Goal: Task Accomplishment & Management: Manage account settings

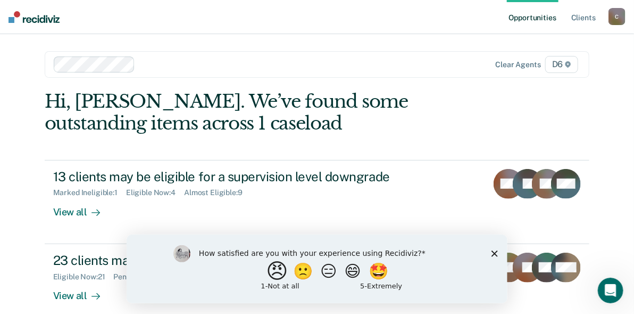
click at [271, 278] on button "😠" at bounding box center [278, 270] width 25 height 21
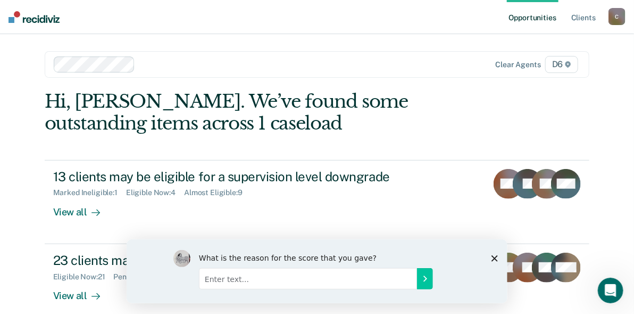
click at [279, 279] on input "Enter text..." at bounding box center [308, 277] width 218 height 21
click at [404, 277] on input "unnecessary" at bounding box center [308, 277] width 218 height 21
type input "unnecessary"
click at [420, 276] on icon "Submit your response" at bounding box center [424, 278] width 9 height 9
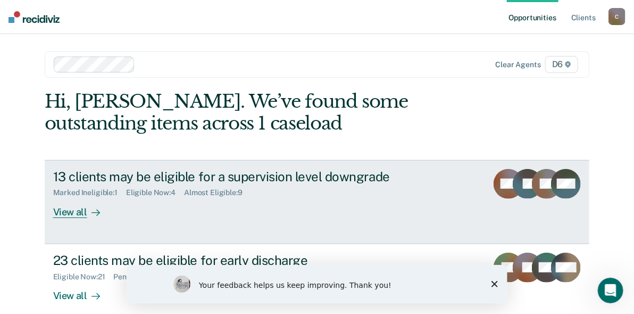
click at [59, 211] on div "View all" at bounding box center [83, 207] width 60 height 21
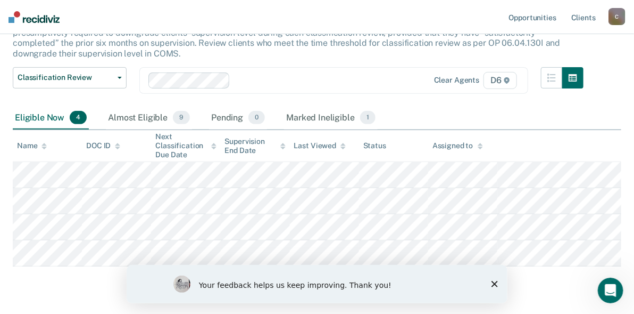
scroll to position [134, 0]
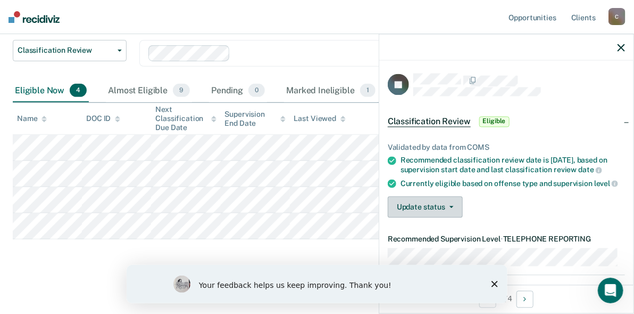
click at [439, 211] on button "Update status" at bounding box center [425, 206] width 75 height 21
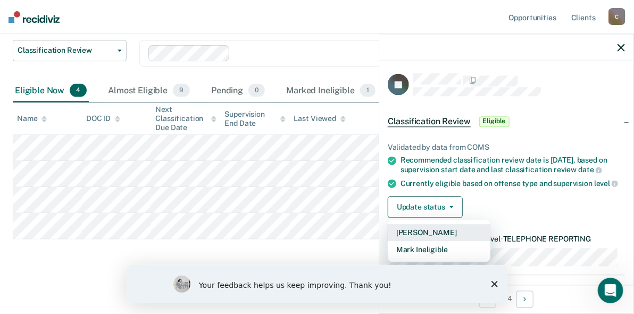
scroll to position [53, 0]
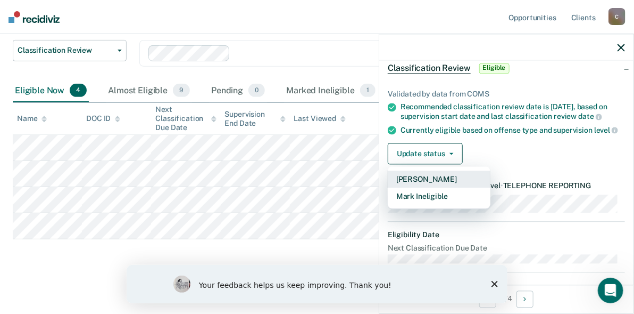
click at [425, 186] on button "[PERSON_NAME]" at bounding box center [439, 179] width 103 height 17
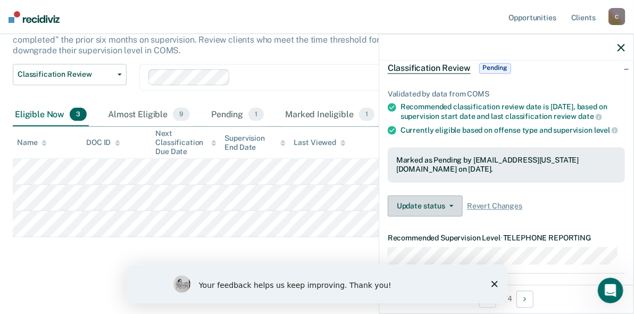
scroll to position [108, 0]
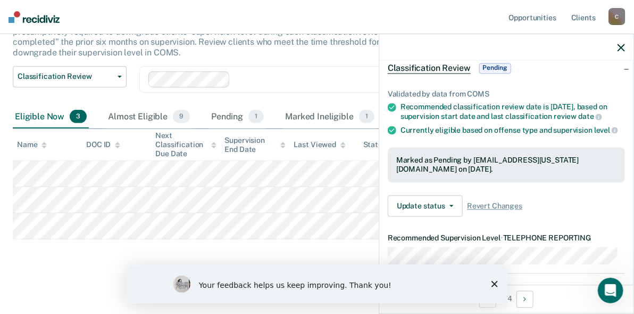
click at [498, 282] on div "Your feedback helps us keep improving. Thank you!" at bounding box center [316, 283] width 381 height 38
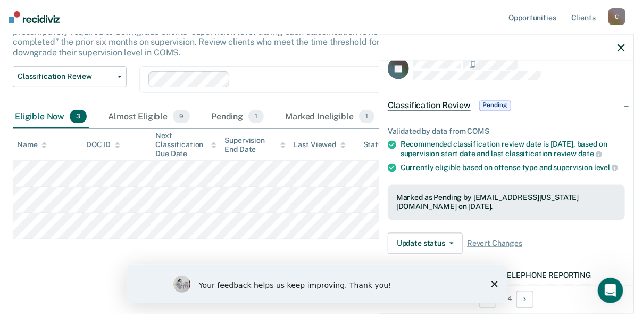
scroll to position [0, 0]
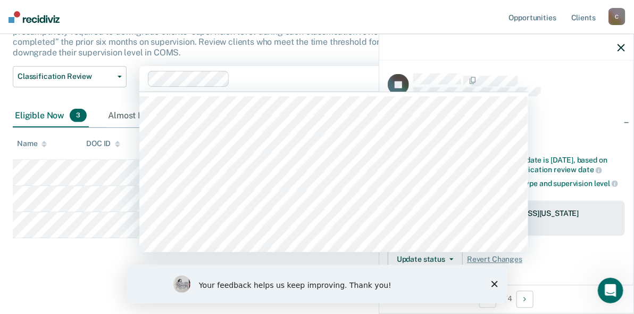
click at [351, 85] on div at bounding box center [278, 79] width 260 height 16
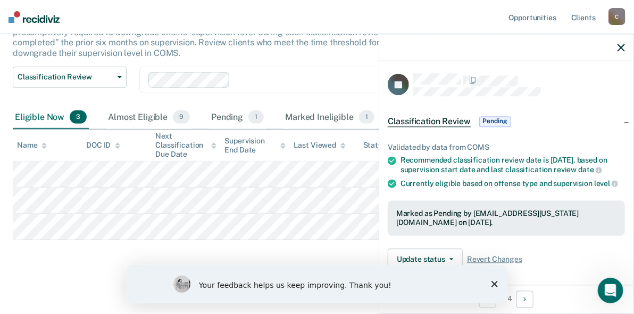
click at [315, 61] on div "This alert helps staff identify clients due or overdue for a classification rev…" at bounding box center [298, 32] width 571 height 70
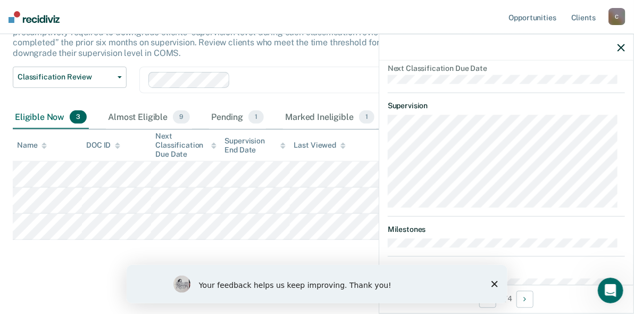
scroll to position [217, 0]
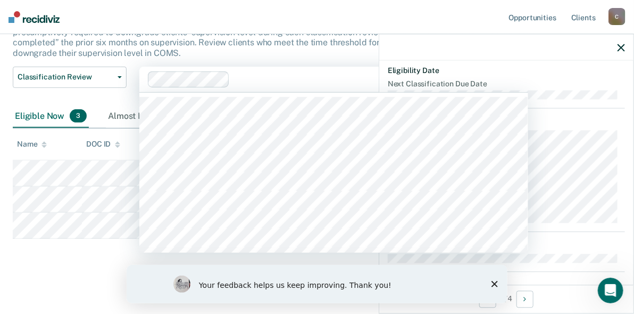
click at [349, 92] on div "79 results available. Use Up and Down to choose options, press Enter to select …" at bounding box center [333, 80] width 389 height 26
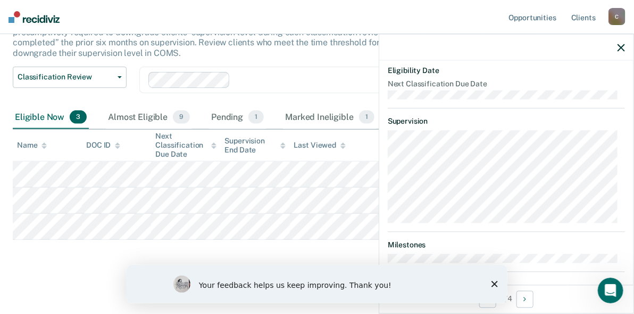
click at [267, 259] on div "Classification Review This alert helps staff identify clients due or overdue fo…" at bounding box center [317, 118] width 609 height 304
click at [497, 285] on polygon "Close survey" at bounding box center [494, 283] width 6 height 6
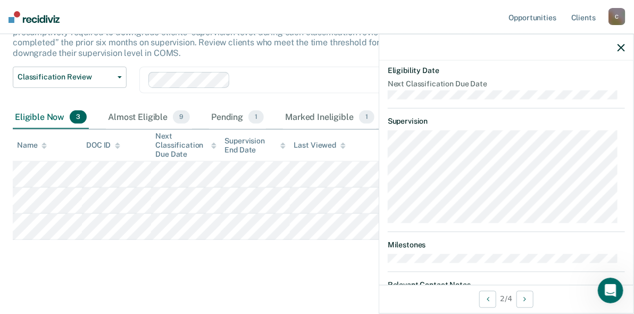
scroll to position [193, 0]
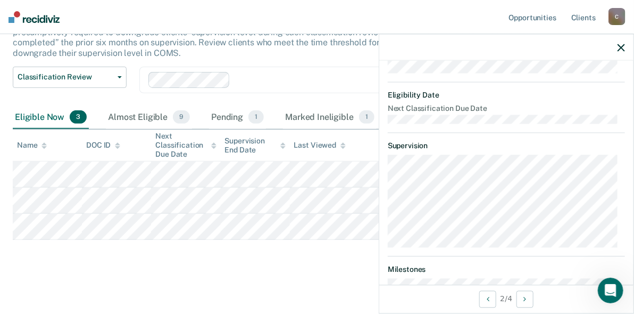
click at [200, 207] on body "Looks like you’re using Internet Explorer 11. For faster loading and a better e…" at bounding box center [317, 50] width 634 height 314
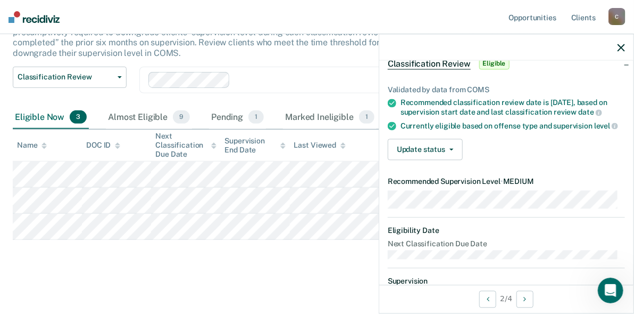
scroll to position [0, 0]
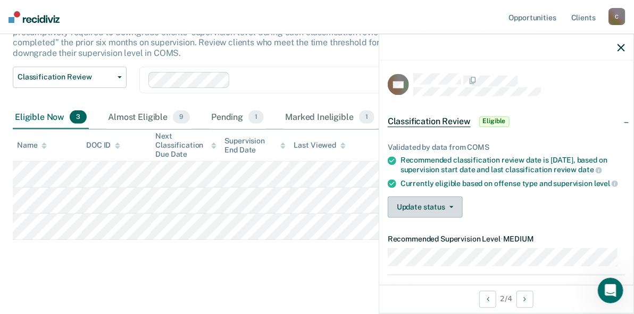
click at [419, 218] on button "Update status" at bounding box center [425, 206] width 75 height 21
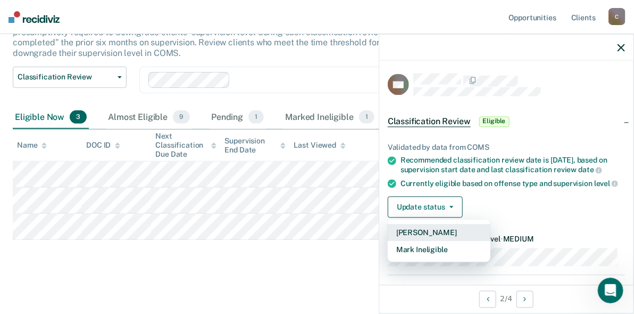
click at [421, 241] on button "[PERSON_NAME]" at bounding box center [439, 232] width 103 height 17
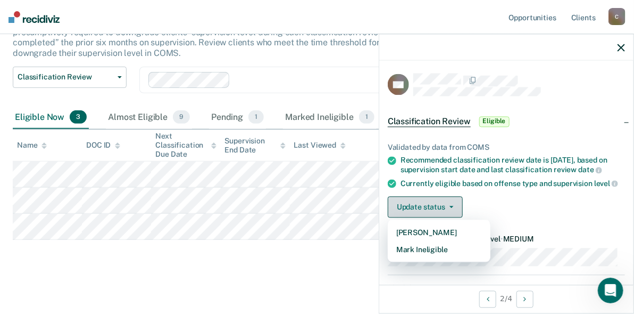
scroll to position [81, 0]
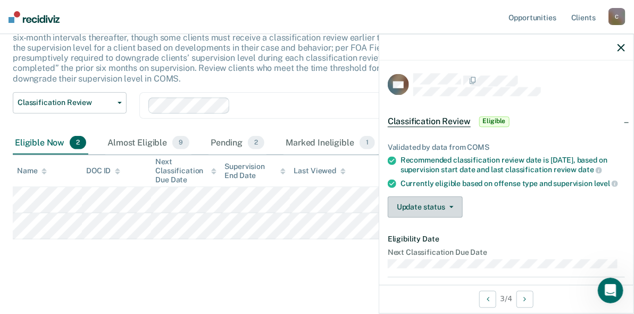
click at [403, 218] on button "Update status" at bounding box center [425, 206] width 75 height 21
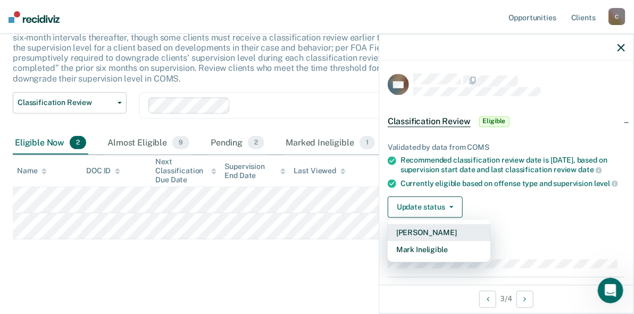
click at [435, 241] on button "[PERSON_NAME]" at bounding box center [439, 232] width 103 height 17
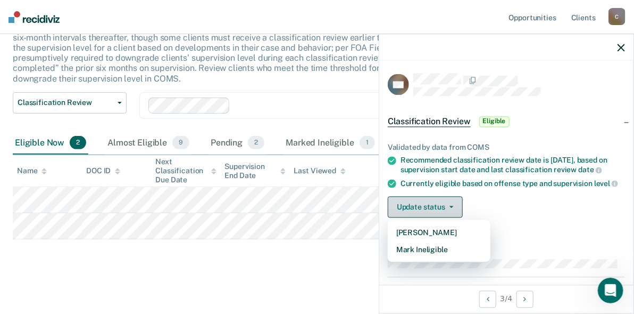
scroll to position [56, 0]
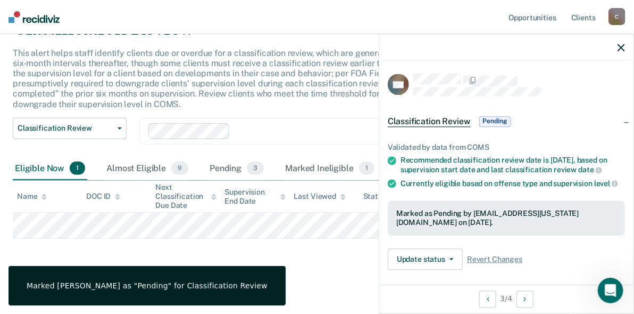
drag, startPoint x: 435, startPoint y: 244, endPoint x: 344, endPoint y: 253, distance: 91.4
click at [344, 253] on div "Classification Review This alert helps staff identify clients due or overdue fo…" at bounding box center [317, 144] width 609 height 252
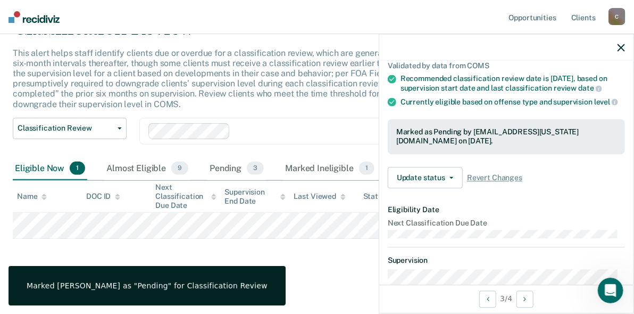
scroll to position [106, 0]
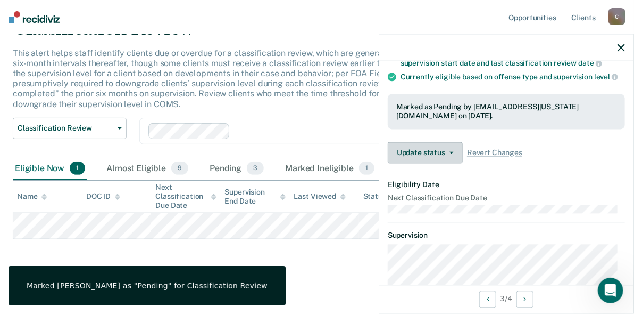
click at [448, 163] on button "Update status" at bounding box center [425, 152] width 75 height 21
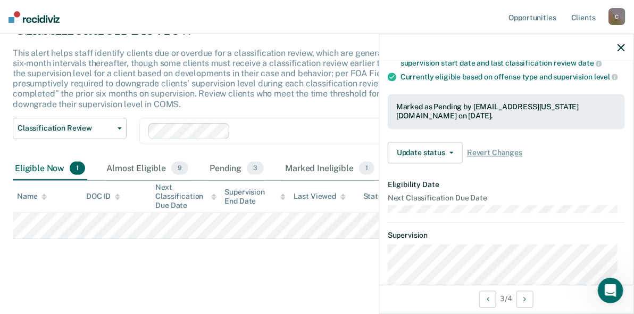
click at [503, 147] on div "Validated by data from COMS Recommended classification review date is [DATE], b…" at bounding box center [507, 95] width 254 height 152
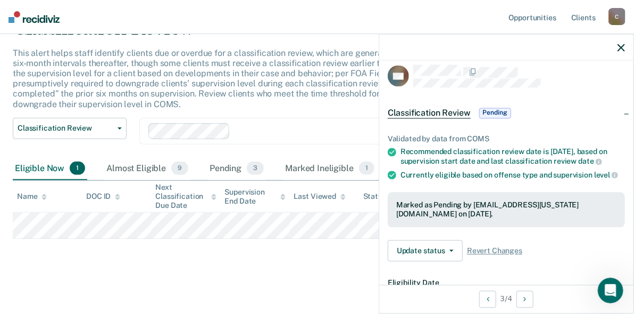
scroll to position [0, 0]
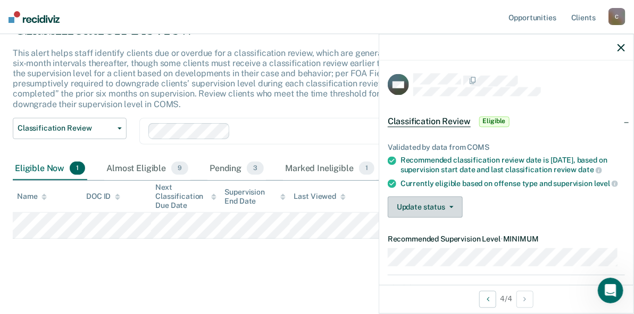
click at [424, 218] on button "Update status" at bounding box center [425, 206] width 75 height 21
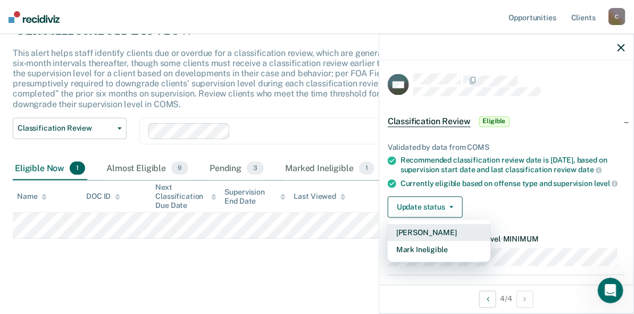
click at [403, 241] on button "[PERSON_NAME]" at bounding box center [439, 232] width 103 height 17
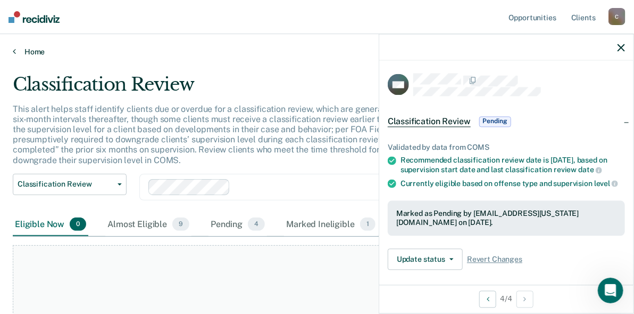
click at [17, 48] on link "Home" at bounding box center [317, 52] width 609 height 10
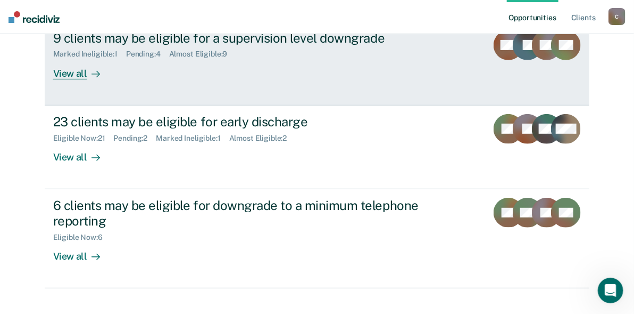
scroll to position [154, 0]
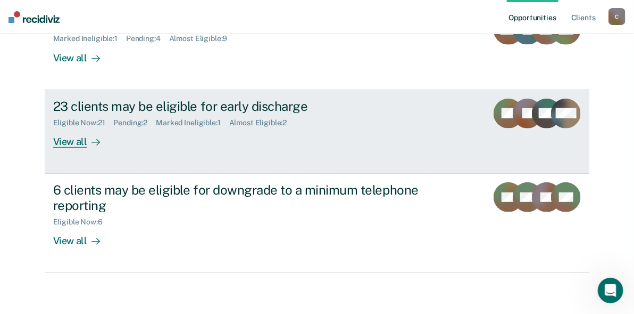
click at [70, 139] on div "View all" at bounding box center [83, 137] width 60 height 21
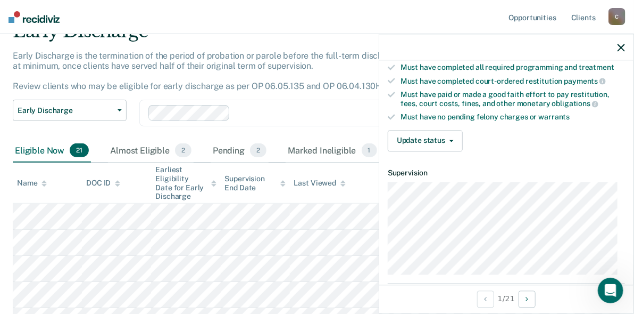
scroll to position [174, 0]
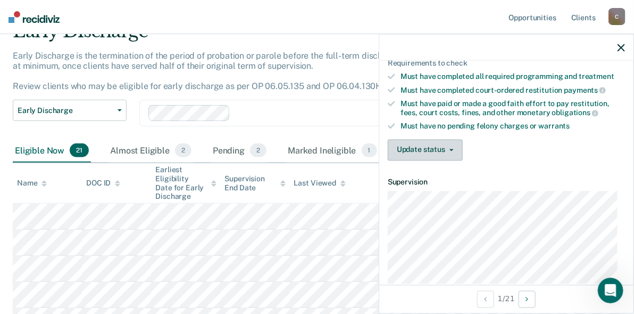
click at [431, 152] on button "Update status" at bounding box center [425, 149] width 75 height 21
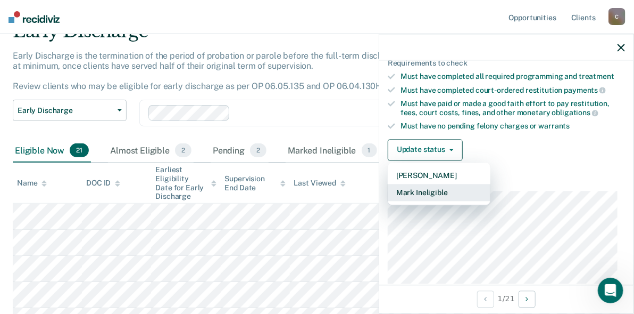
click at [427, 186] on button "Mark Ineligible" at bounding box center [439, 192] width 103 height 17
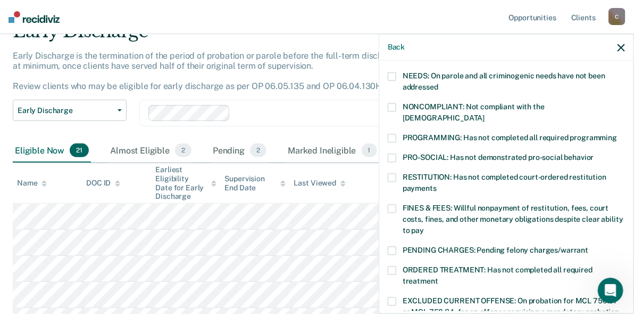
click at [392, 204] on span at bounding box center [392, 208] width 9 height 9
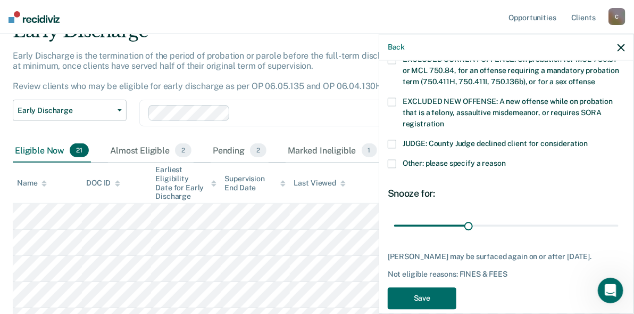
scroll to position [427, 0]
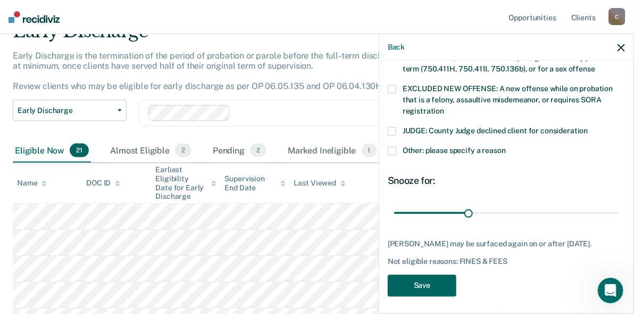
click at [439, 283] on button "Save" at bounding box center [422, 285] width 69 height 22
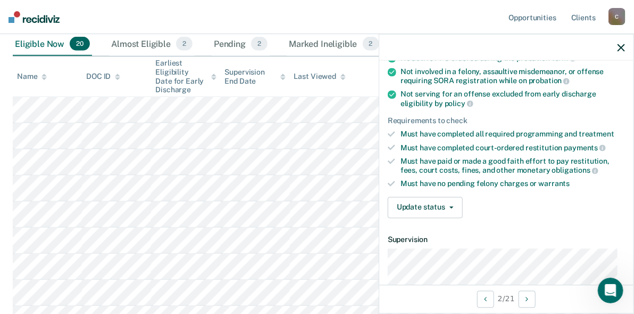
scroll to position [213, 0]
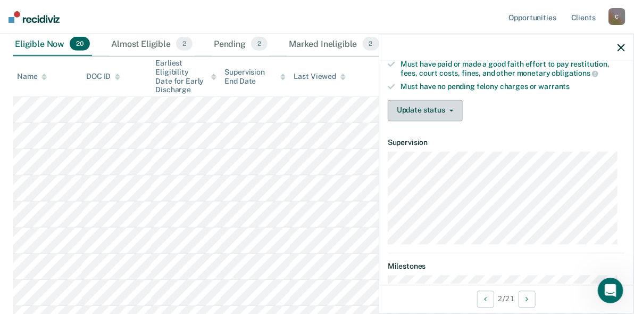
click at [436, 113] on button "Update status" at bounding box center [425, 110] width 75 height 21
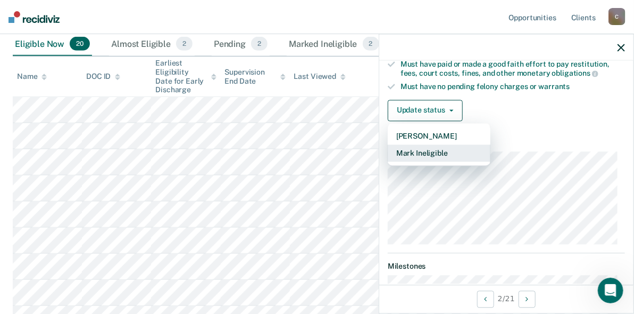
click at [419, 148] on button "Mark Ineligible" at bounding box center [439, 152] width 103 height 17
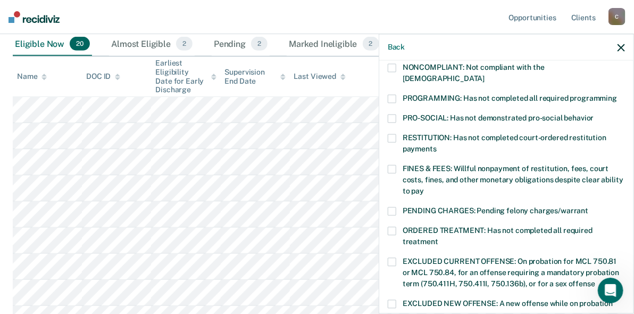
drag, startPoint x: 391, startPoint y: 160, endPoint x: 395, endPoint y: 166, distance: 6.9
click at [391, 164] on span at bounding box center [392, 168] width 9 height 9
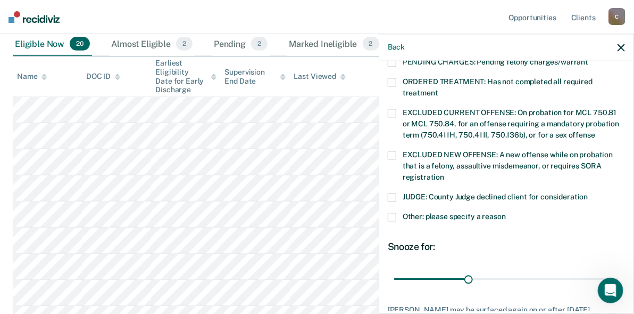
scroll to position [418, 0]
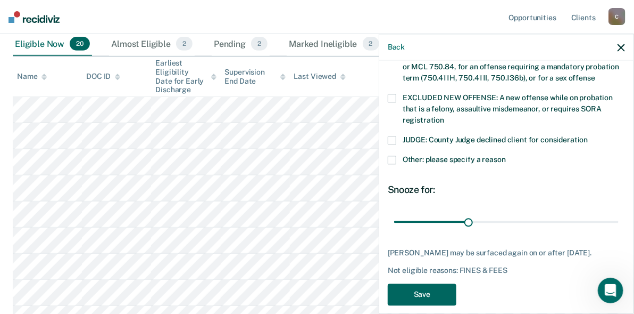
click at [423, 283] on button "Save" at bounding box center [422, 294] width 69 height 22
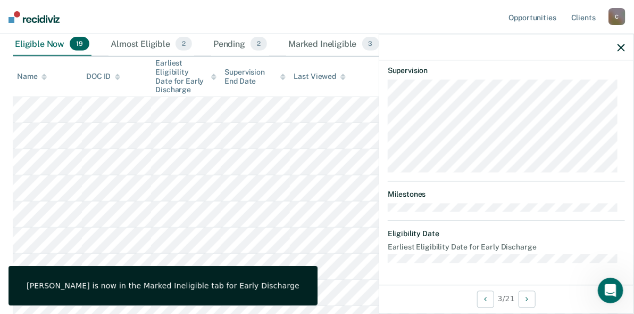
scroll to position [281, 0]
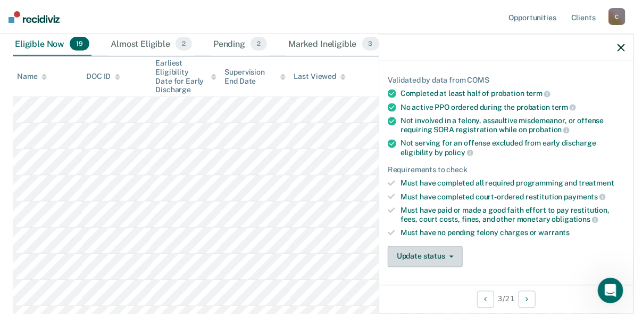
click at [440, 253] on button "Update status" at bounding box center [425, 255] width 75 height 21
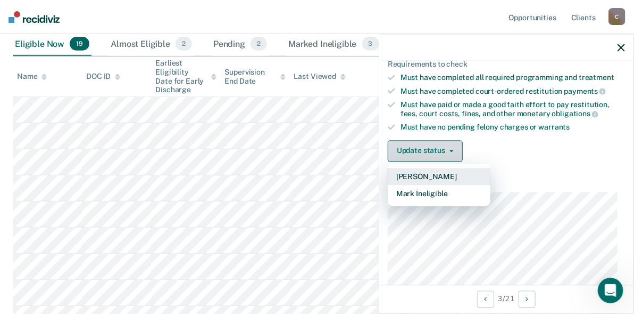
scroll to position [176, 0]
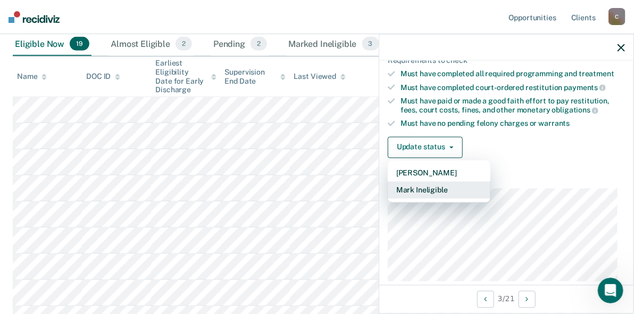
click at [416, 190] on button "Mark Ineligible" at bounding box center [439, 189] width 103 height 17
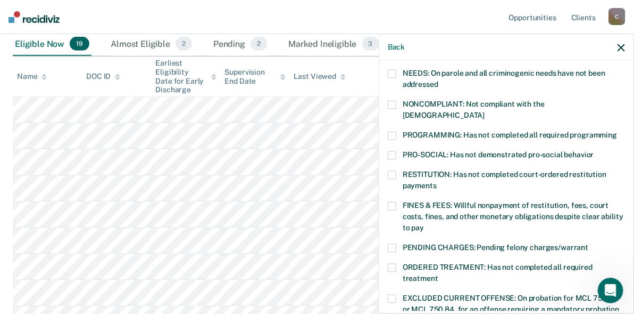
click at [394, 201] on span at bounding box center [392, 205] width 9 height 9
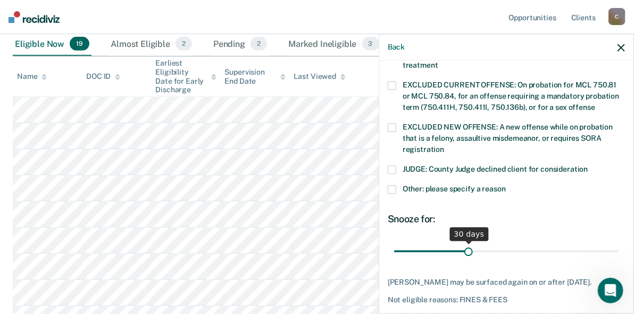
scroll to position [427, 0]
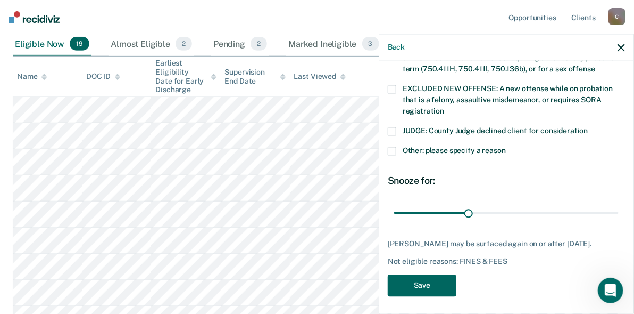
click at [434, 283] on button "Save" at bounding box center [422, 285] width 69 height 22
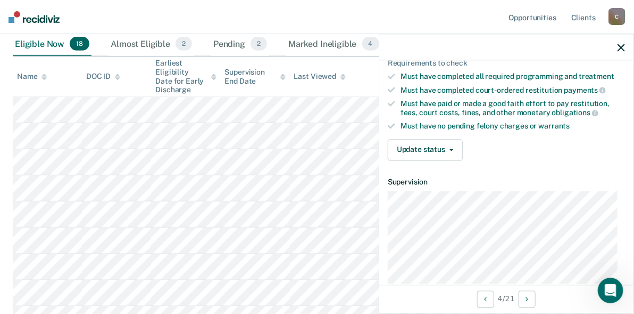
scroll to position [120, 0]
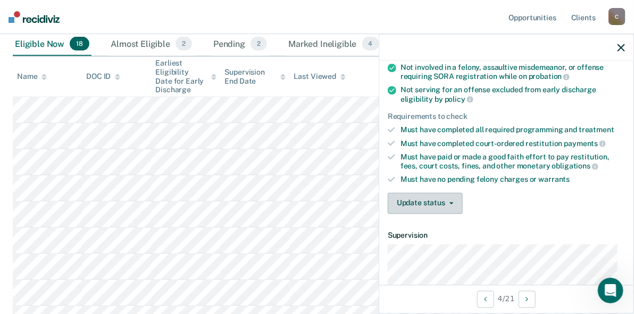
click at [424, 199] on button "Update status" at bounding box center [425, 202] width 75 height 21
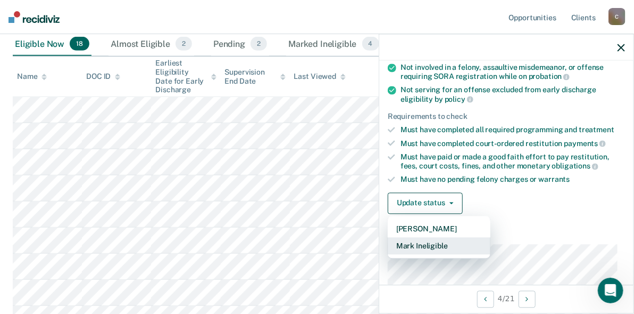
click at [418, 243] on button "Mark Ineligible" at bounding box center [439, 245] width 103 height 17
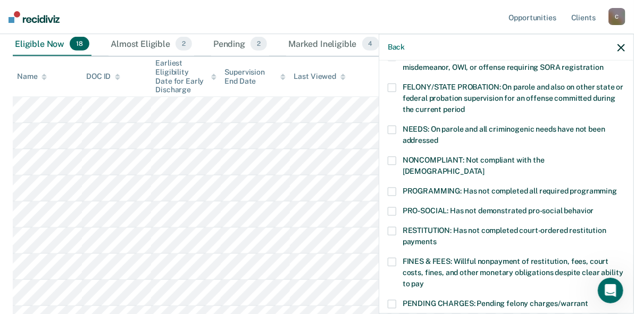
click at [397, 257] on label "FINES & FEES: Willful nonpayment of restitution, fees, court costs, fines, and …" at bounding box center [506, 274] width 237 height 34
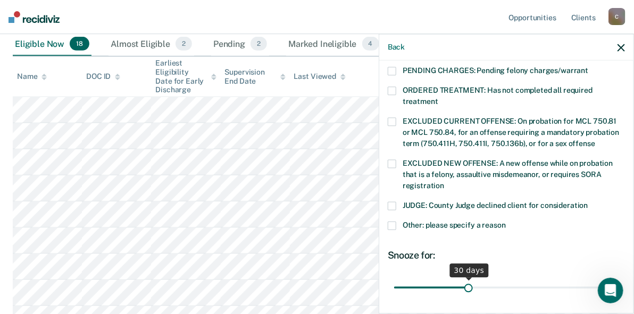
scroll to position [427, 0]
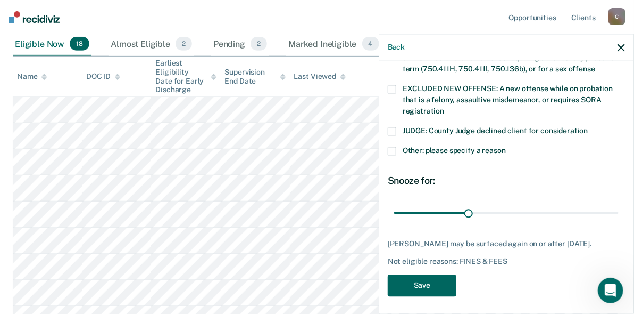
click at [403, 277] on button "Save" at bounding box center [422, 285] width 69 height 22
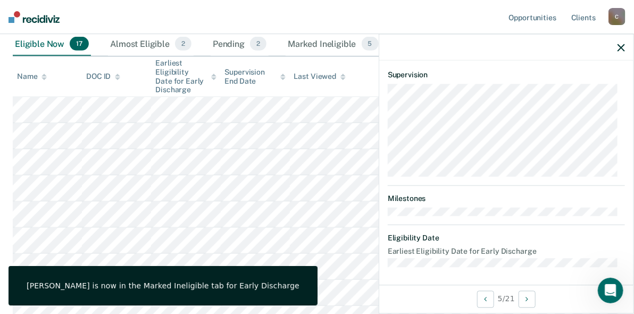
scroll to position [121, 0]
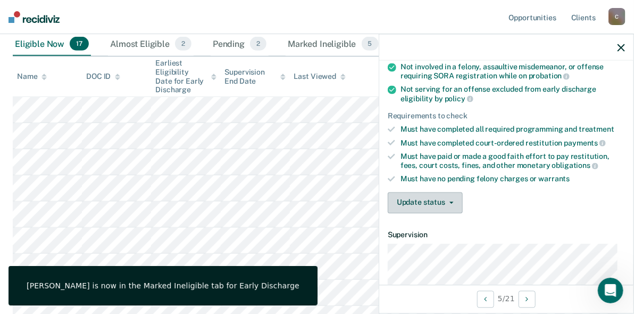
click at [425, 196] on button "Update status" at bounding box center [425, 202] width 75 height 21
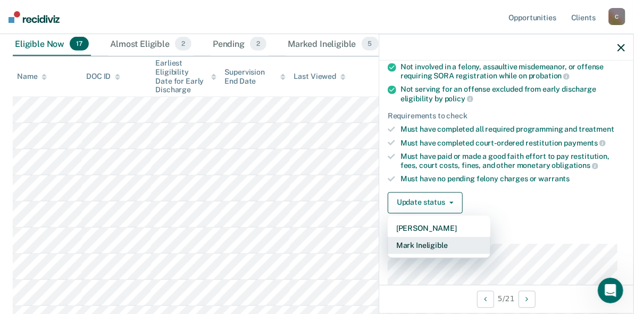
click at [430, 240] on button "Mark Ineligible" at bounding box center [439, 244] width 103 height 17
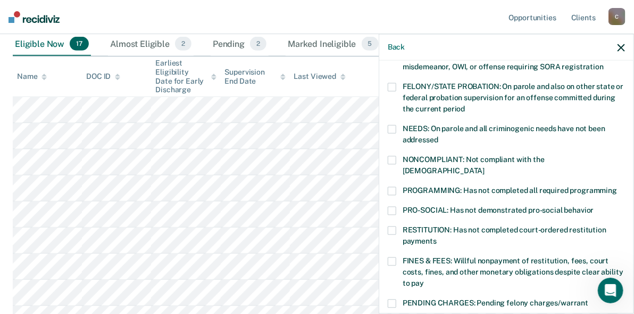
click at [390, 257] on span at bounding box center [392, 261] width 9 height 9
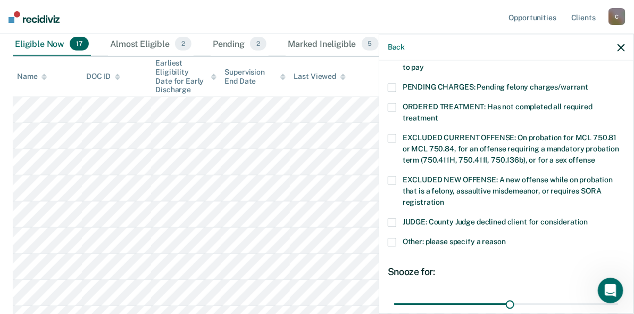
scroll to position [427, 0]
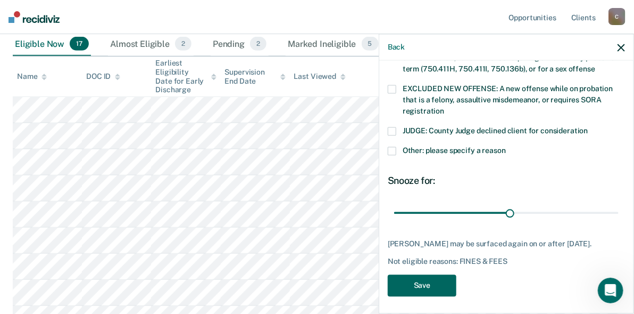
click at [417, 284] on button "Save" at bounding box center [422, 285] width 69 height 22
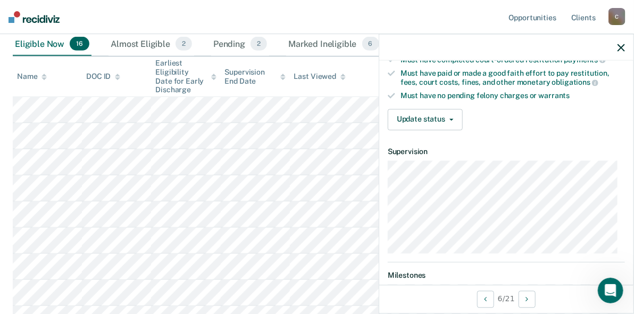
scroll to position [121, 0]
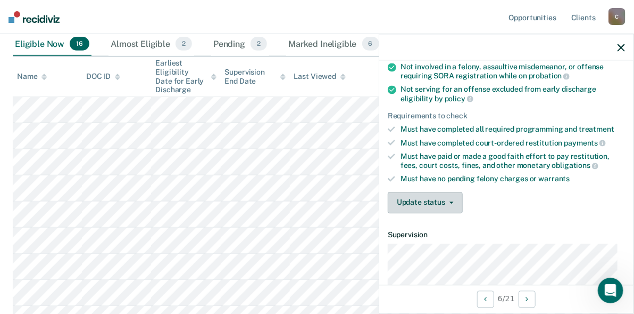
click at [424, 194] on button "Update status" at bounding box center [425, 202] width 75 height 21
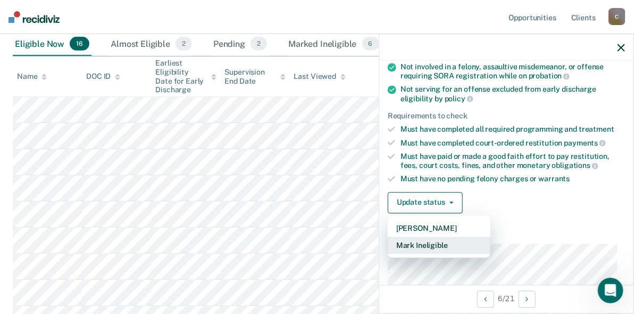
click at [435, 242] on button "Mark Ineligible" at bounding box center [439, 244] width 103 height 17
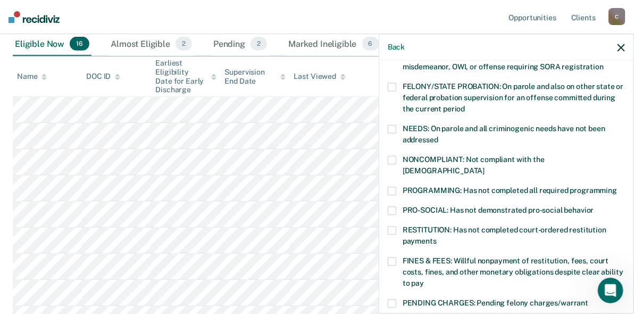
click at [388, 257] on span at bounding box center [392, 261] width 9 height 9
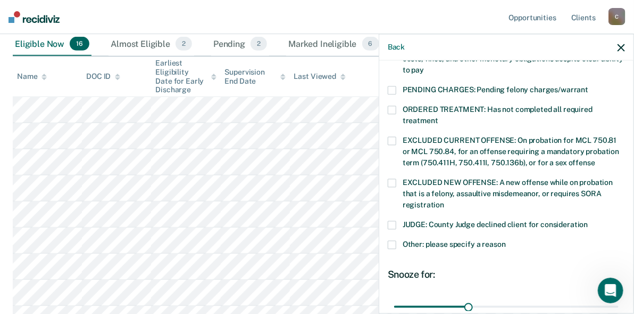
scroll to position [427, 0]
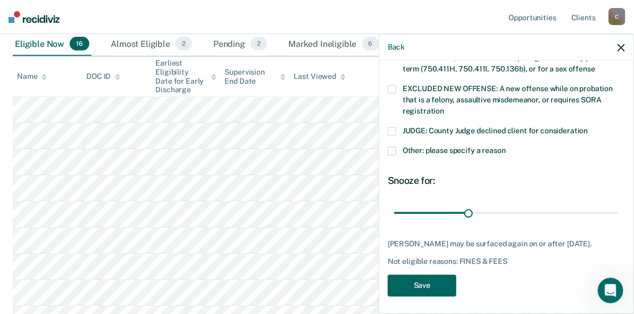
click at [434, 288] on button "Save" at bounding box center [422, 285] width 69 height 22
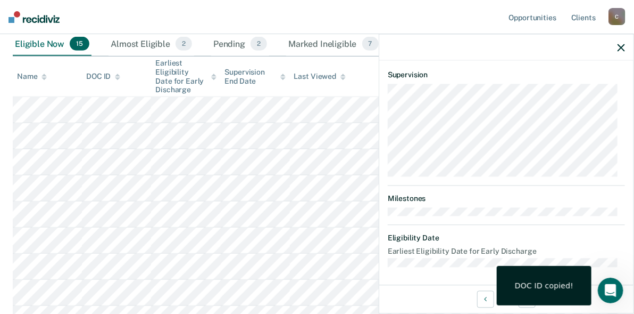
scroll to position [121, 0]
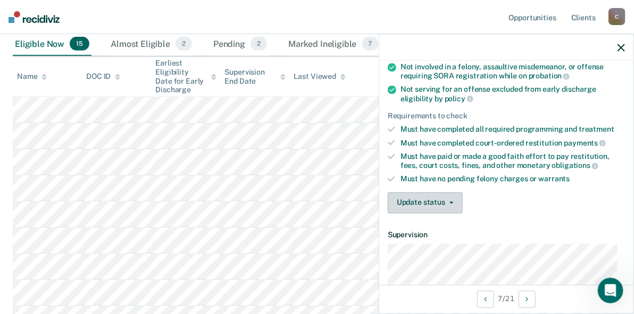
click at [418, 203] on button "Update status" at bounding box center [425, 202] width 75 height 21
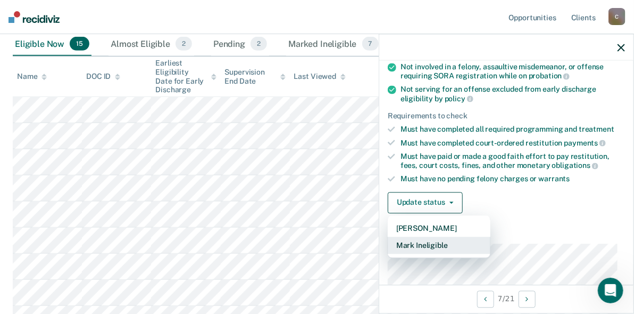
click at [411, 241] on button "Mark Ineligible" at bounding box center [439, 244] width 103 height 17
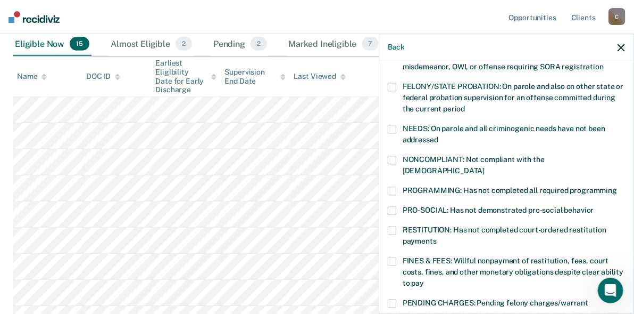
click at [395, 257] on span at bounding box center [392, 261] width 9 height 9
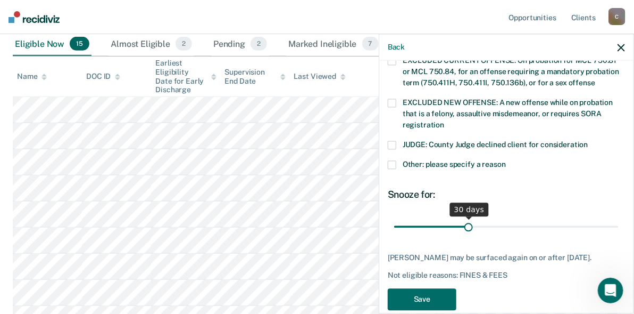
scroll to position [427, 0]
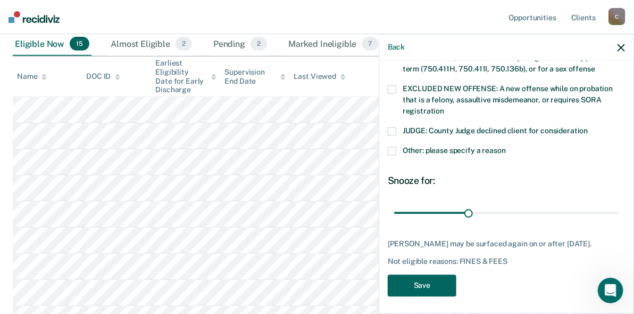
click at [423, 285] on button "Save" at bounding box center [422, 285] width 69 height 22
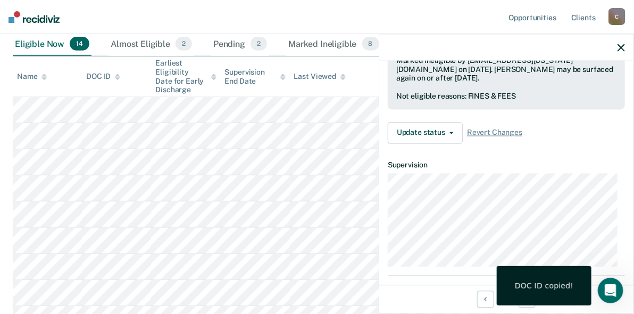
scroll to position [146, 0]
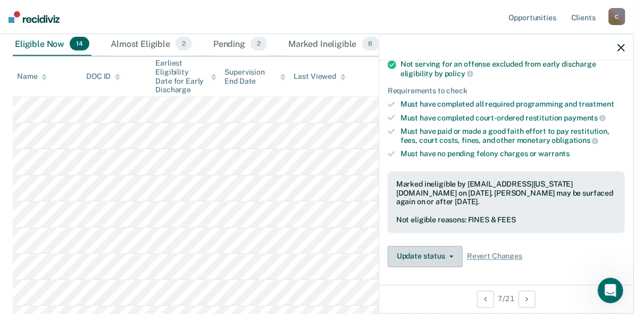
click at [413, 258] on button "Update status" at bounding box center [425, 255] width 75 height 21
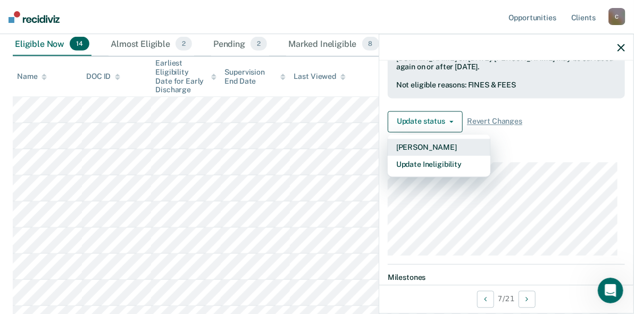
scroll to position [308, 0]
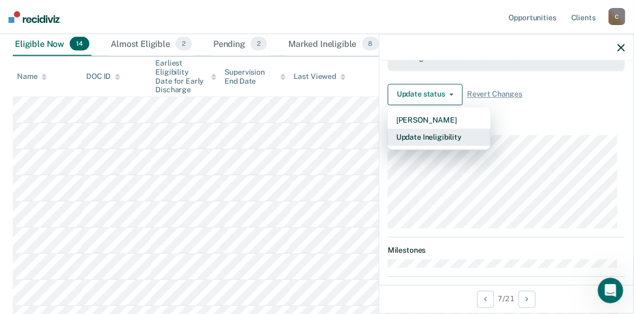
click at [422, 138] on button "Update Ineligibility" at bounding box center [439, 136] width 103 height 17
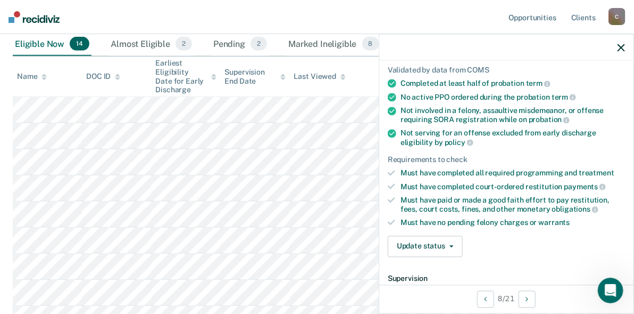
scroll to position [213, 0]
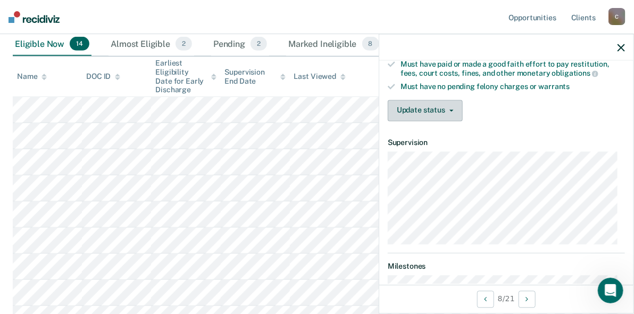
click at [407, 110] on button "Update status" at bounding box center [425, 110] width 75 height 21
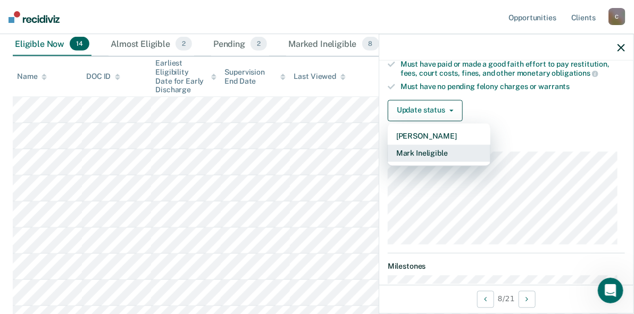
click at [425, 153] on button "Mark Ineligible" at bounding box center [439, 152] width 103 height 17
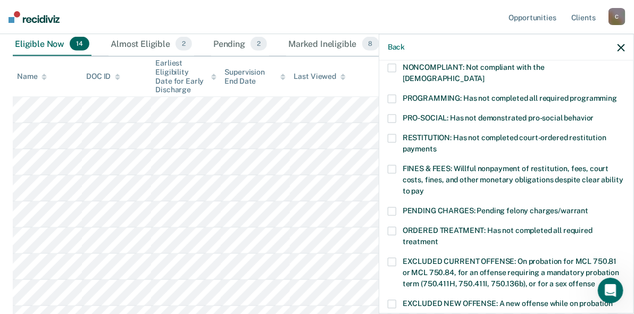
click at [393, 164] on span at bounding box center [392, 168] width 9 height 9
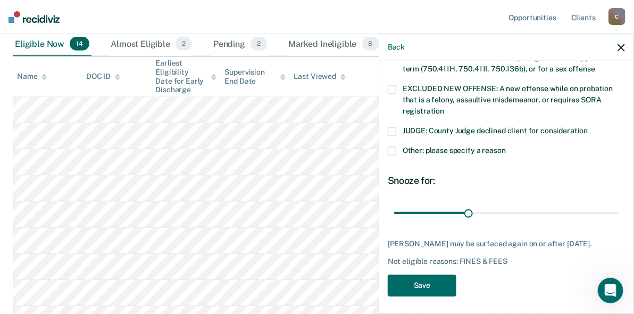
scroll to position [427, 0]
click at [427, 275] on button "Save" at bounding box center [422, 285] width 69 height 22
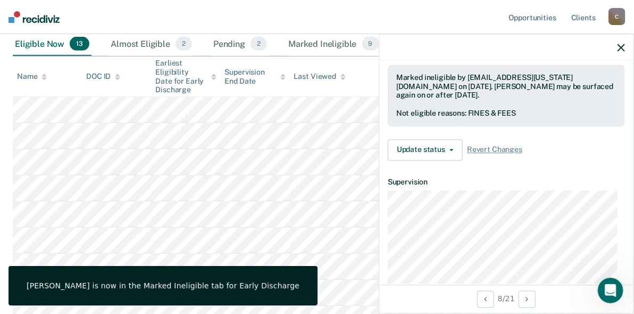
scroll to position [174, 0]
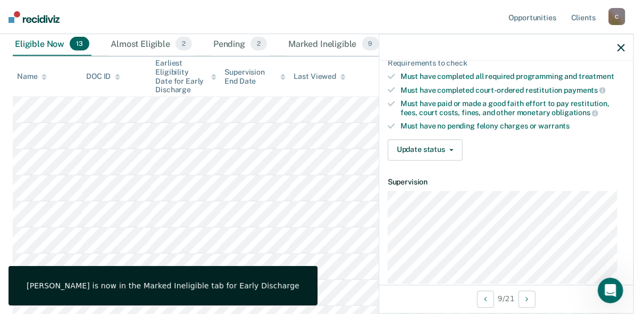
click at [403, 133] on div "Validated by data from COMS Completed at least half of probation term No active…" at bounding box center [507, 60] width 254 height 217
click at [407, 144] on button "Update status" at bounding box center [425, 149] width 75 height 21
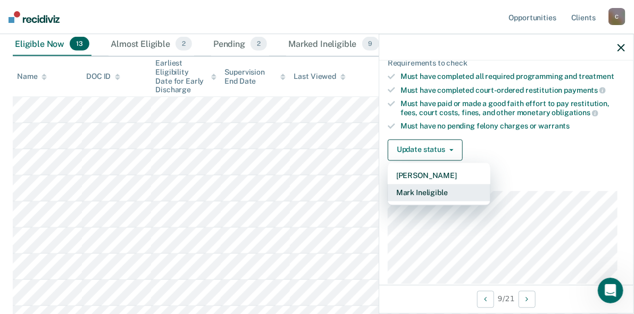
click at [414, 189] on button "Mark Ineligible" at bounding box center [439, 192] width 103 height 17
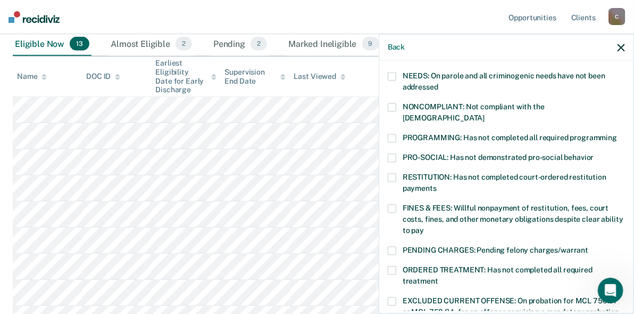
click at [388, 204] on span at bounding box center [392, 208] width 9 height 9
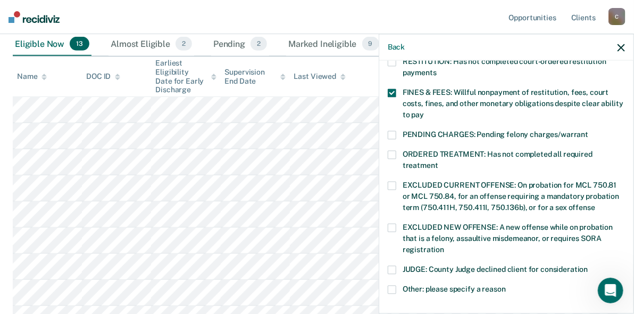
scroll to position [427, 0]
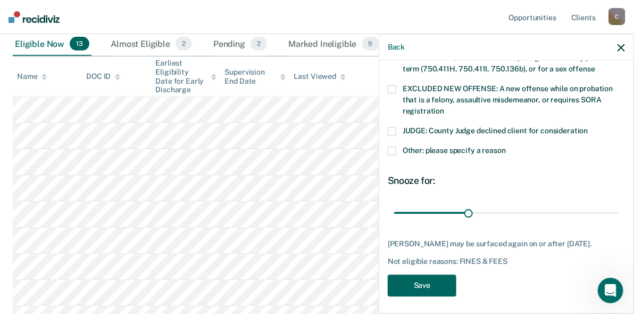
click at [417, 285] on button "Save" at bounding box center [422, 285] width 69 height 22
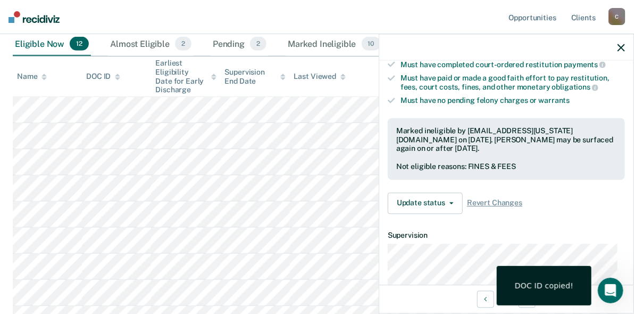
scroll to position [252, 0]
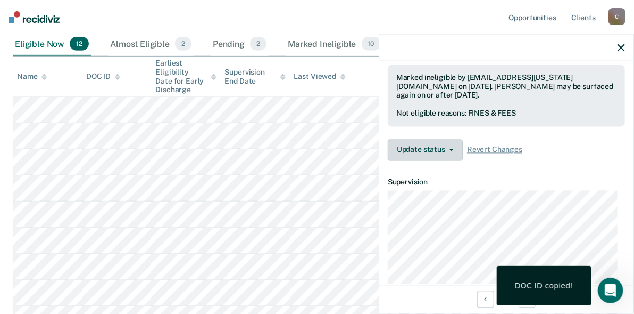
click at [406, 155] on button "Update status" at bounding box center [425, 149] width 75 height 21
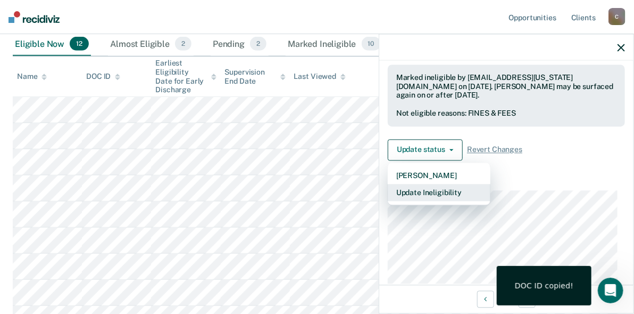
click at [410, 193] on button "Update Ineligibility" at bounding box center [439, 192] width 103 height 17
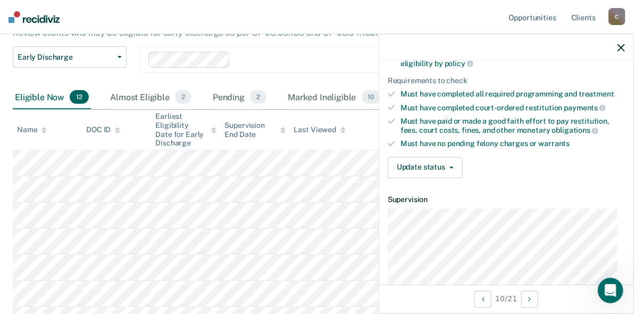
scroll to position [120, 0]
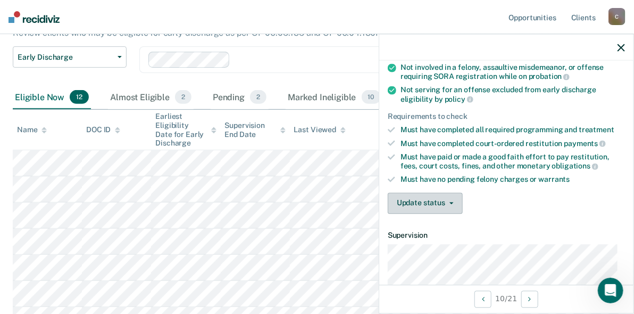
click at [436, 200] on button "Update status" at bounding box center [425, 202] width 75 height 21
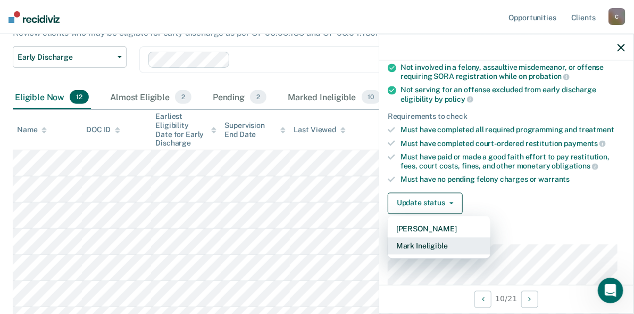
click at [434, 244] on button "Mark Ineligible" at bounding box center [439, 245] width 103 height 17
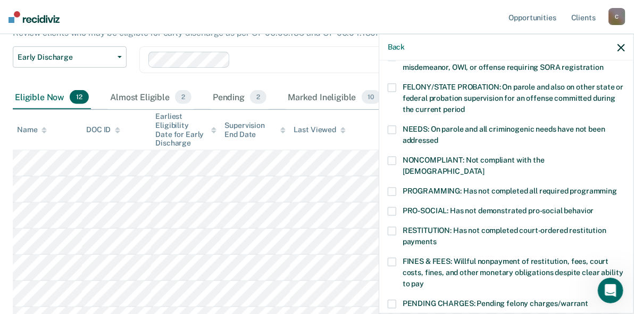
drag, startPoint x: 389, startPoint y: 252, endPoint x: 410, endPoint y: 244, distance: 22.1
click at [390, 257] on span at bounding box center [392, 261] width 9 height 9
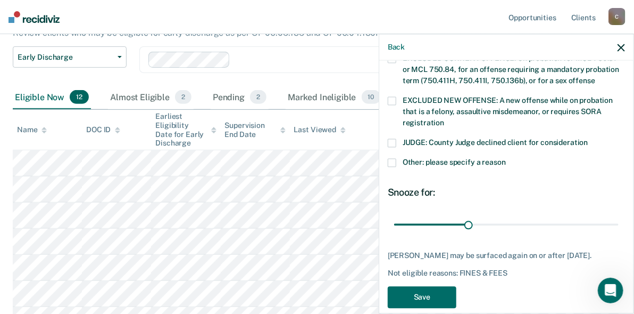
scroll to position [427, 0]
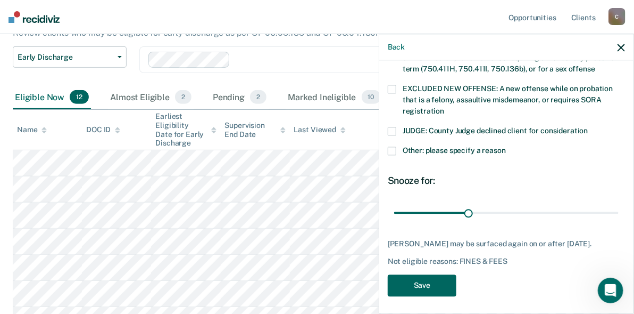
click at [449, 286] on button "Save" at bounding box center [422, 285] width 69 height 22
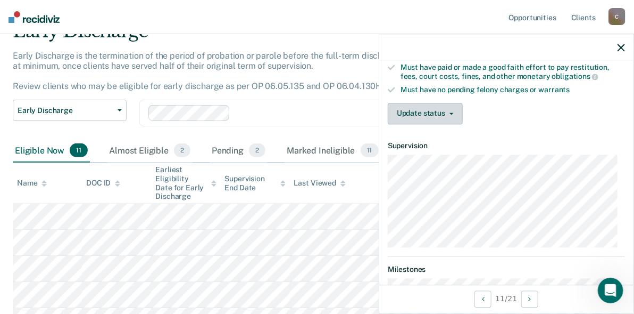
scroll to position [120, 0]
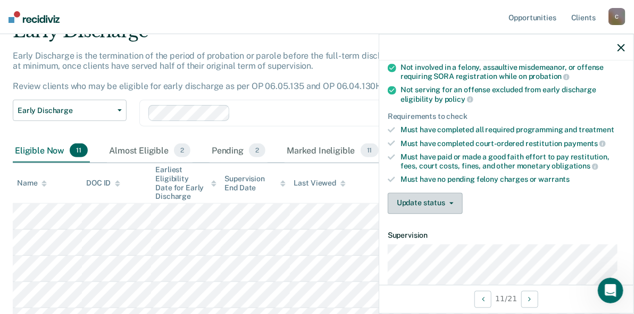
click at [429, 200] on button "Update status" at bounding box center [425, 202] width 75 height 21
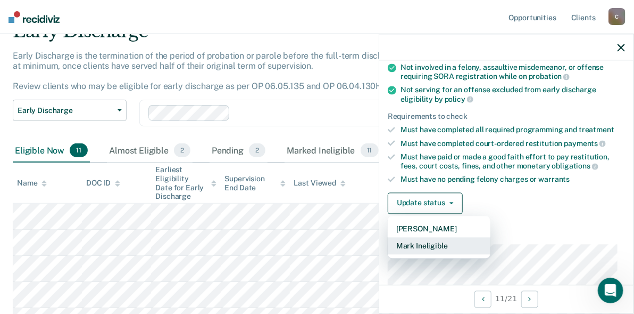
click at [431, 248] on button "Mark Ineligible" at bounding box center [439, 245] width 103 height 17
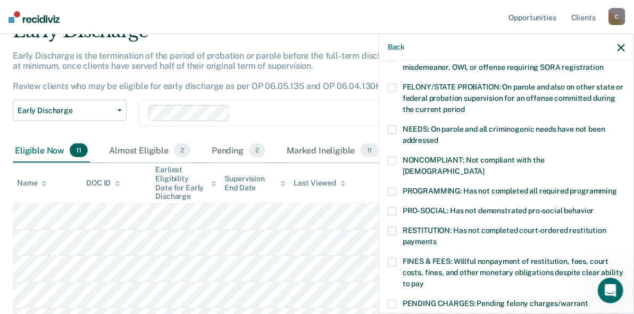
click at [400, 257] on label "FINES & FEES: Willful nonpayment of restitution, fees, court costs, fines, and …" at bounding box center [506, 274] width 237 height 34
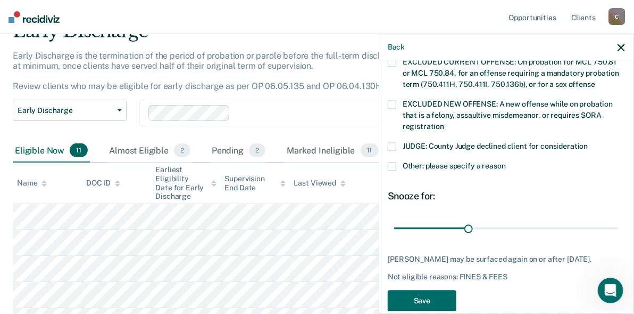
scroll to position [427, 0]
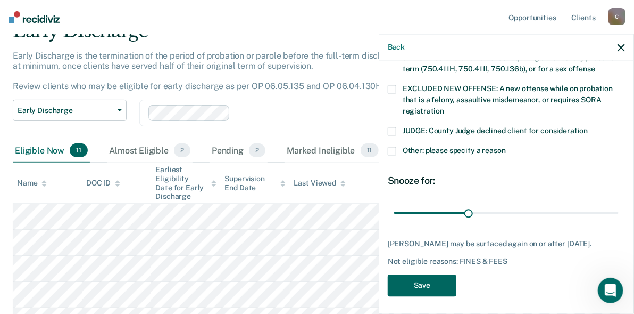
click at [418, 279] on button "Save" at bounding box center [422, 285] width 69 height 22
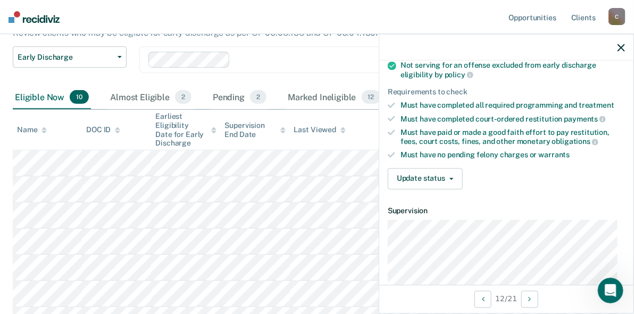
scroll to position [120, 0]
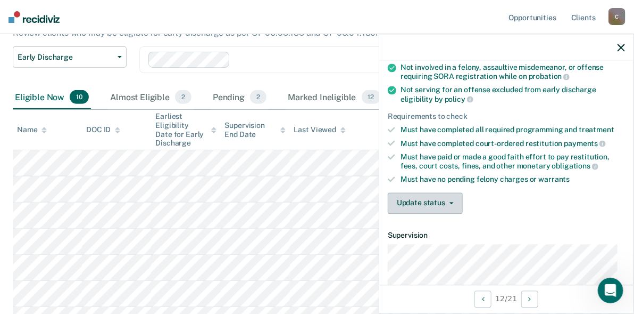
click at [426, 197] on button "Update status" at bounding box center [425, 202] width 75 height 21
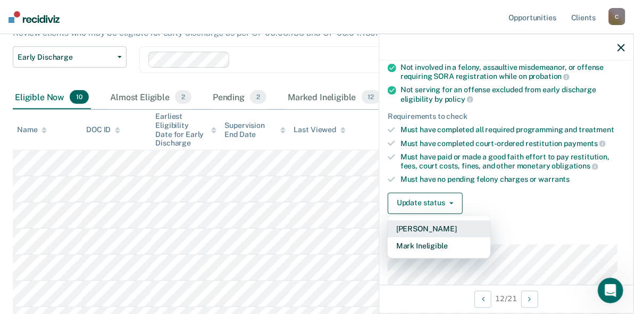
click at [440, 226] on button "[PERSON_NAME]" at bounding box center [439, 228] width 103 height 17
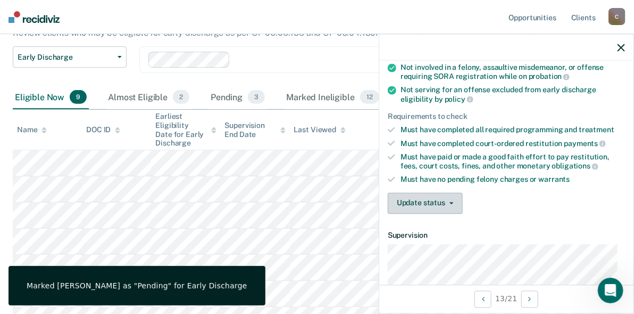
click at [422, 204] on button "Update status" at bounding box center [425, 202] width 75 height 21
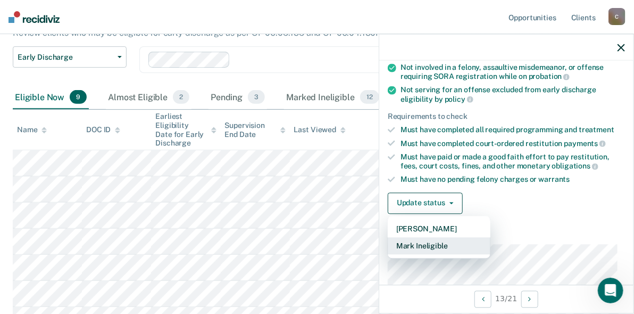
click at [422, 244] on button "Mark Ineligible" at bounding box center [439, 245] width 103 height 17
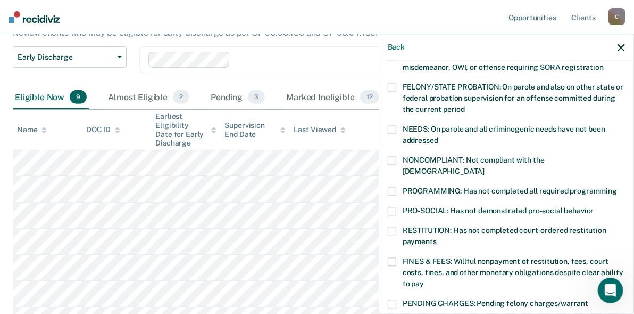
click at [396, 257] on span at bounding box center [392, 261] width 9 height 9
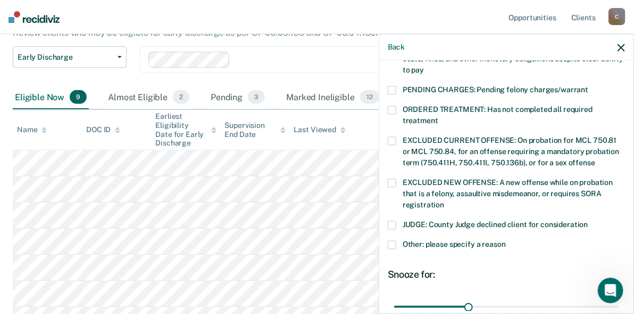
scroll to position [427, 0]
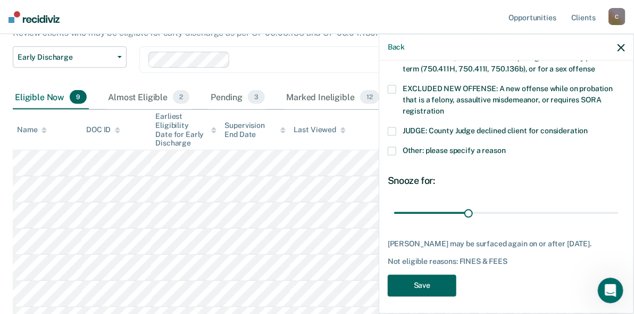
click at [418, 284] on button "Save" at bounding box center [422, 285] width 69 height 22
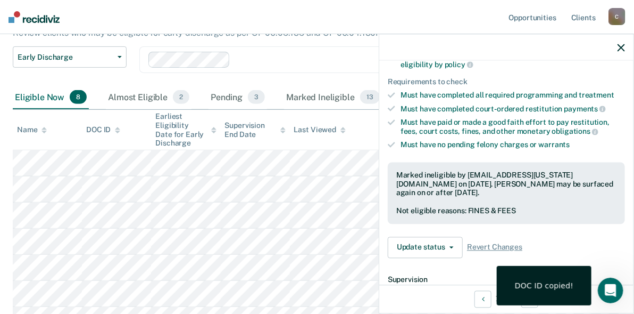
scroll to position [146, 0]
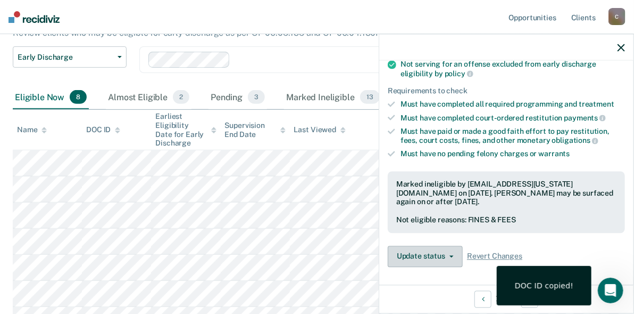
click at [446, 255] on button "Update status" at bounding box center [425, 255] width 75 height 21
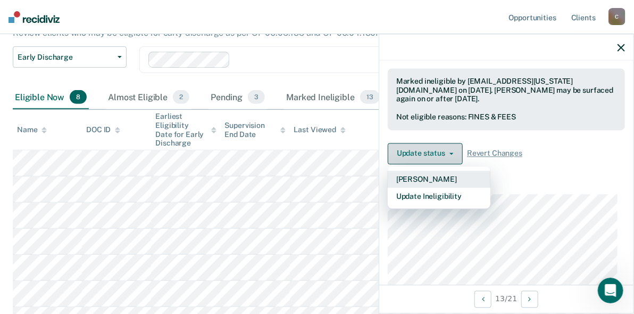
scroll to position [254, 0]
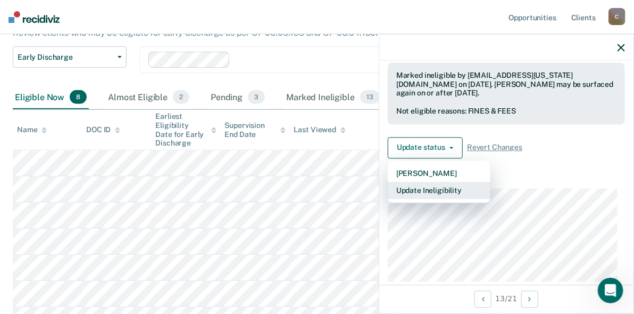
click at [432, 186] on button "Update Ineligibility" at bounding box center [439, 190] width 103 height 17
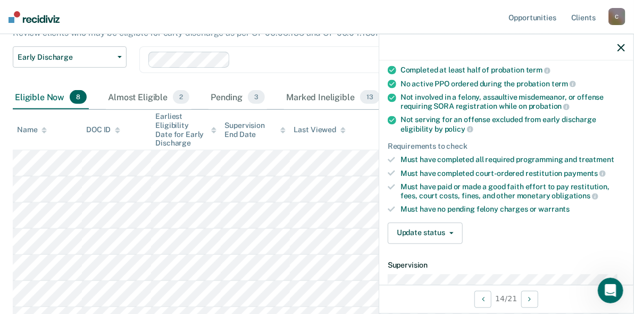
scroll to position [79, 0]
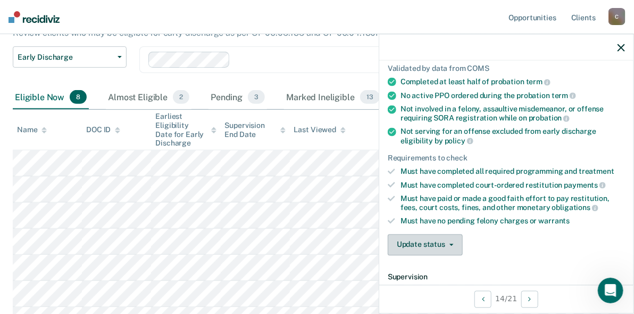
click at [404, 236] on button "Update status" at bounding box center [425, 244] width 75 height 21
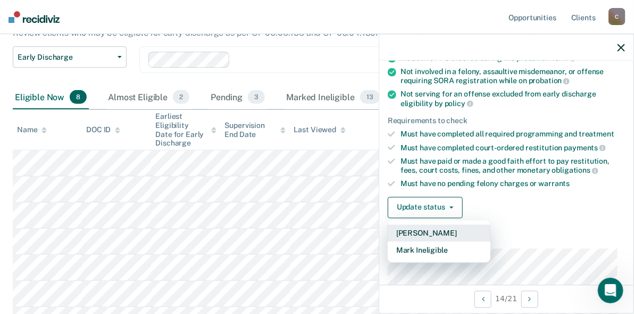
scroll to position [132, 0]
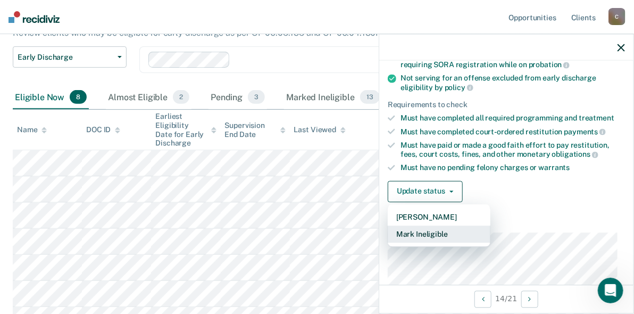
click at [427, 230] on button "Mark Ineligible" at bounding box center [439, 233] width 103 height 17
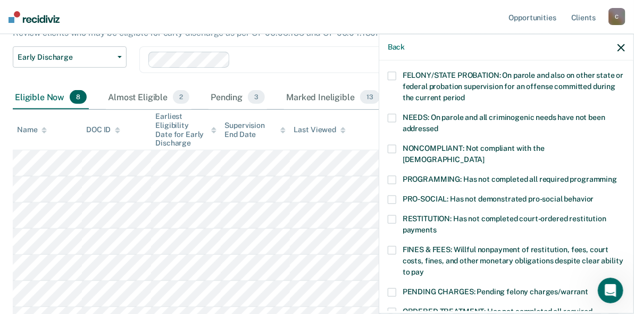
drag, startPoint x: 397, startPoint y: 239, endPoint x: 421, endPoint y: 228, distance: 26.4
click at [397, 245] on label "FINES & FEES: Willful nonpayment of restitution, fees, court costs, fines, and …" at bounding box center [506, 262] width 237 height 34
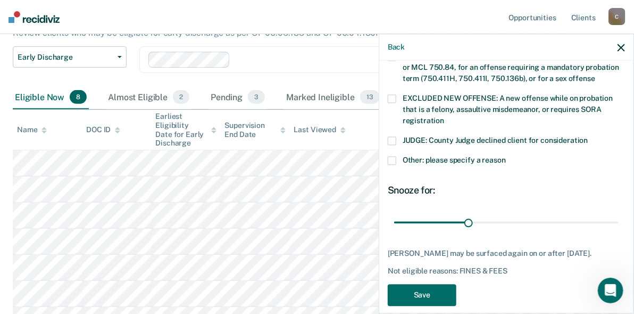
scroll to position [427, 0]
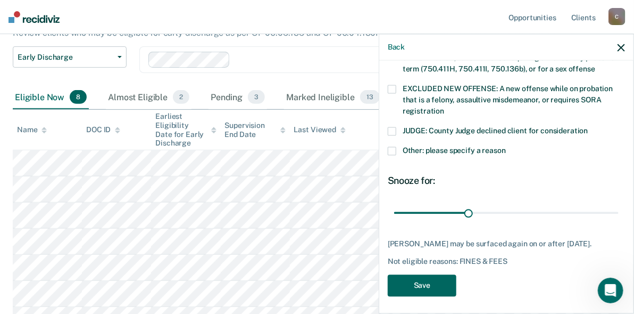
click at [438, 276] on button "Save" at bounding box center [422, 285] width 69 height 22
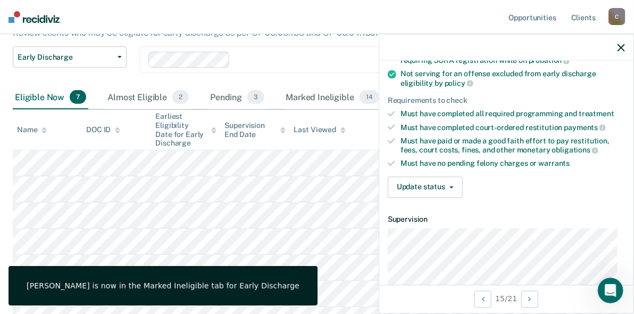
scroll to position [121, 0]
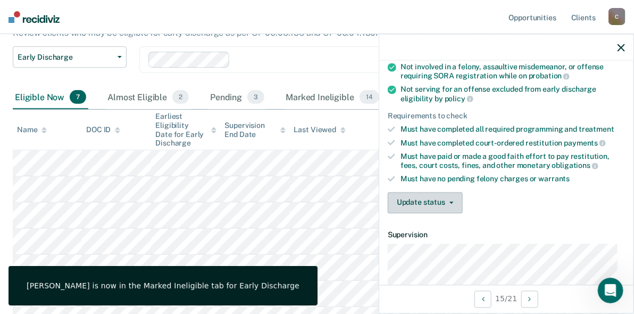
click at [431, 201] on button "Update status" at bounding box center [425, 202] width 75 height 21
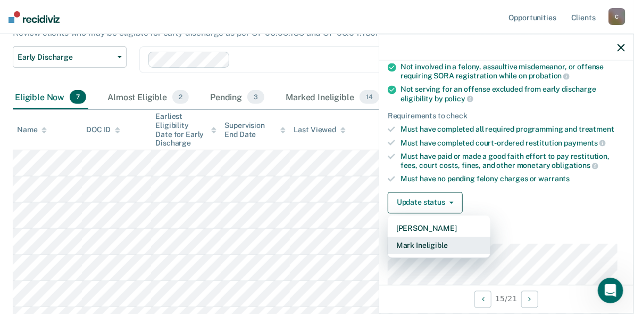
click at [444, 241] on button "Mark Ineligible" at bounding box center [439, 244] width 103 height 17
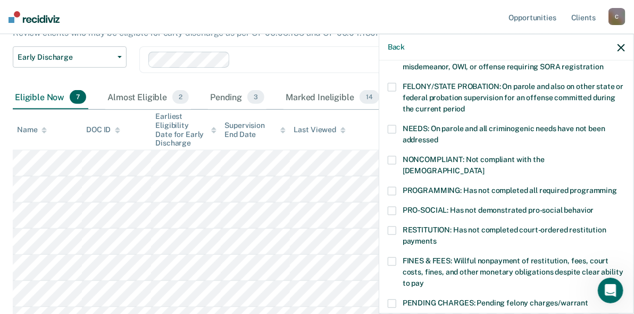
drag, startPoint x: 444, startPoint y: 241, endPoint x: 392, endPoint y: 249, distance: 52.3
click at [393, 257] on span at bounding box center [392, 261] width 9 height 9
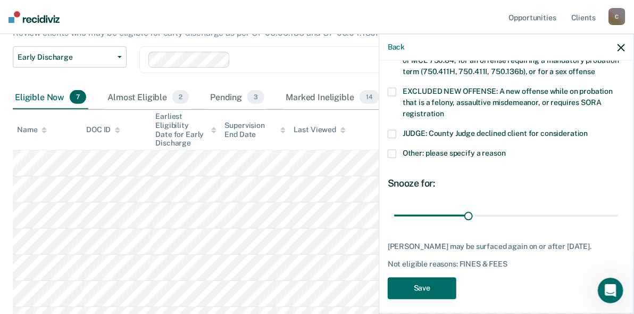
scroll to position [427, 0]
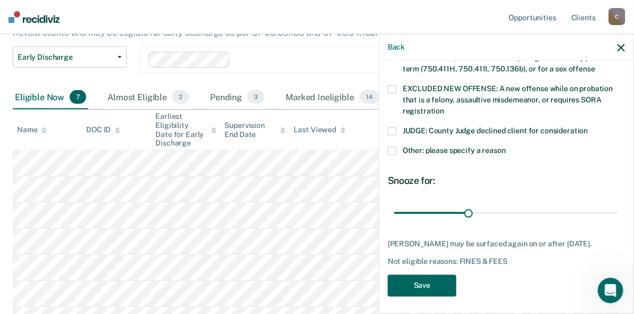
click at [430, 283] on button "Save" at bounding box center [422, 285] width 69 height 22
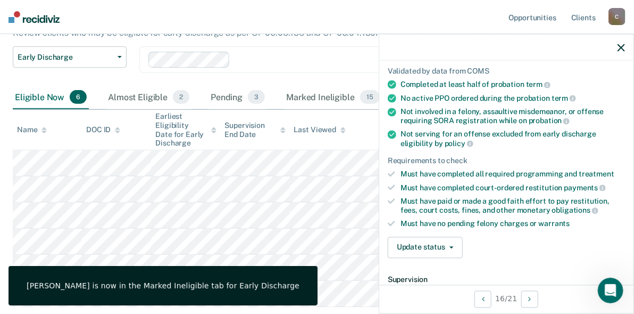
scroll to position [68, 0]
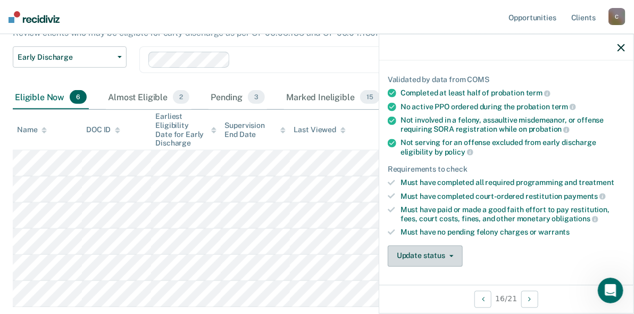
click at [425, 251] on button "Update status" at bounding box center [425, 255] width 75 height 21
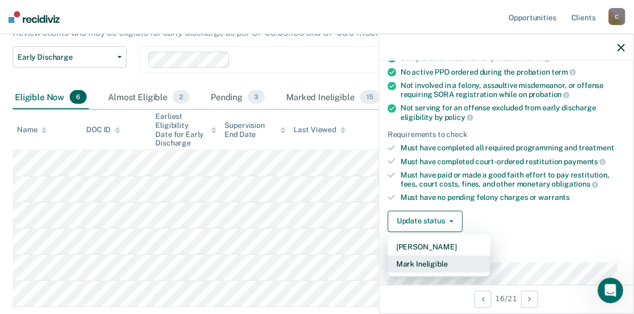
scroll to position [178, 0]
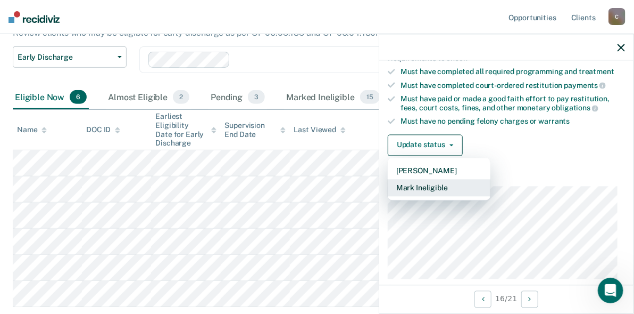
click at [411, 187] on button "Mark Ineligible" at bounding box center [439, 187] width 103 height 17
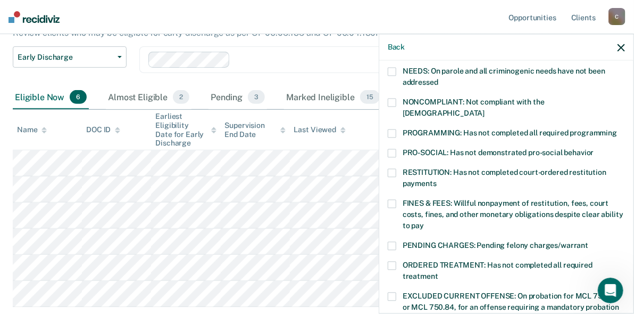
click at [394, 199] on span at bounding box center [392, 203] width 9 height 9
click at [397, 241] on label "PENDING CHARGES: Pending felony charges/warrant" at bounding box center [506, 246] width 237 height 11
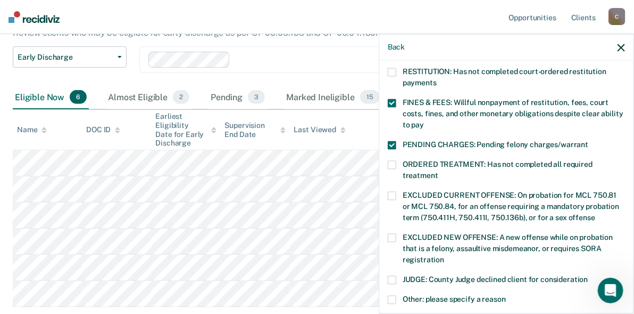
scroll to position [427, 0]
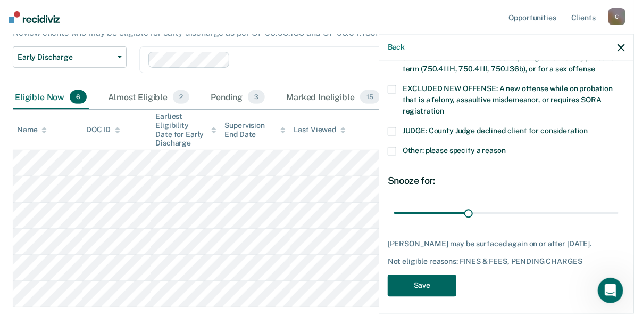
click at [423, 283] on button "Save" at bounding box center [422, 285] width 69 height 22
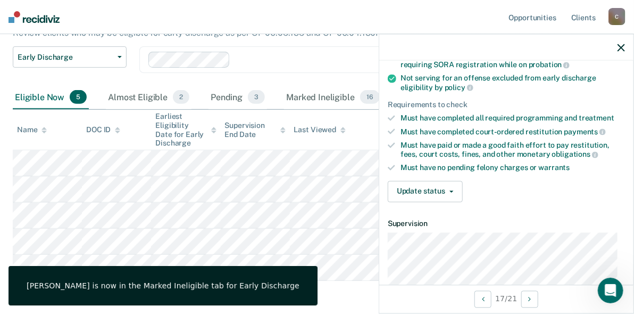
scroll to position [121, 0]
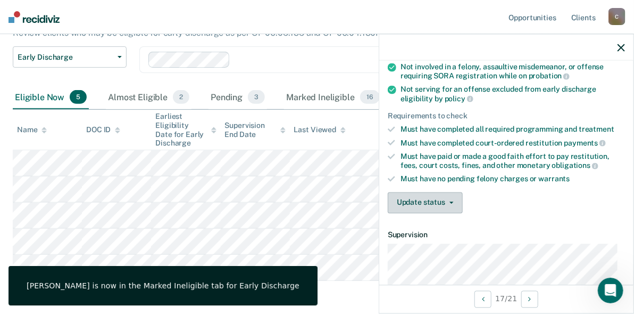
click at [436, 202] on button "Update status" at bounding box center [425, 202] width 75 height 21
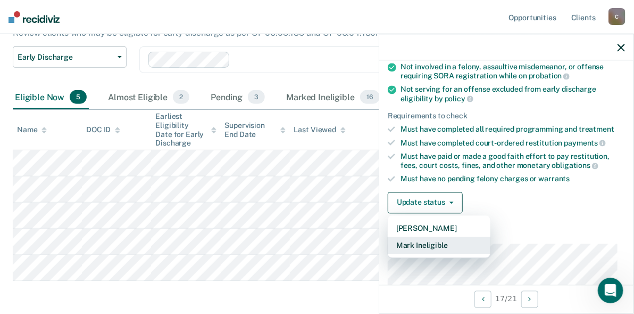
click at [431, 244] on button "Mark Ineligible" at bounding box center [439, 244] width 103 height 17
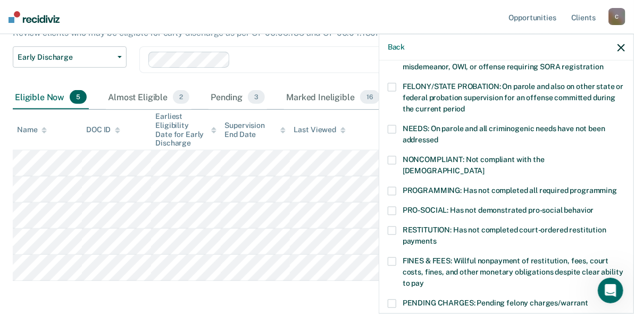
click at [389, 257] on span at bounding box center [392, 261] width 9 height 9
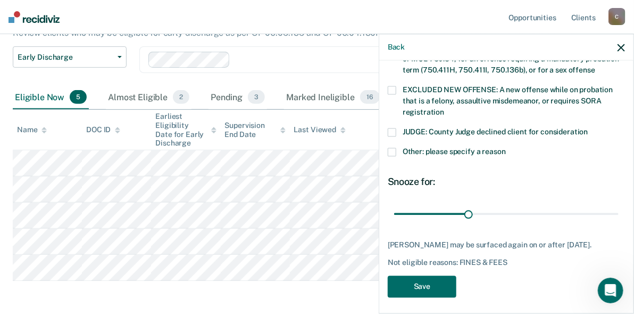
scroll to position [427, 0]
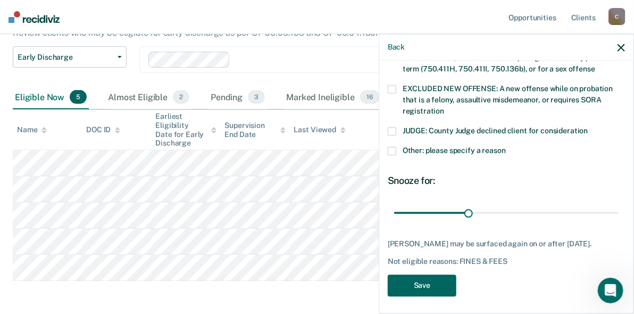
click at [433, 283] on button "Save" at bounding box center [422, 285] width 69 height 22
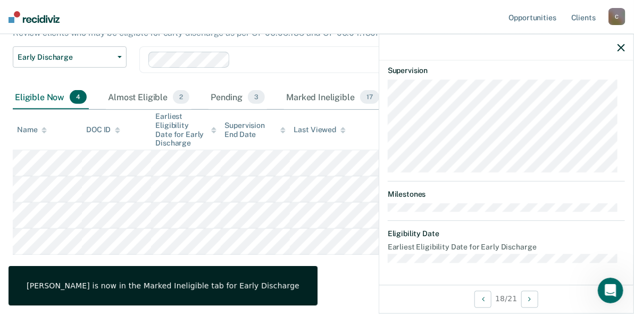
scroll to position [281, 0]
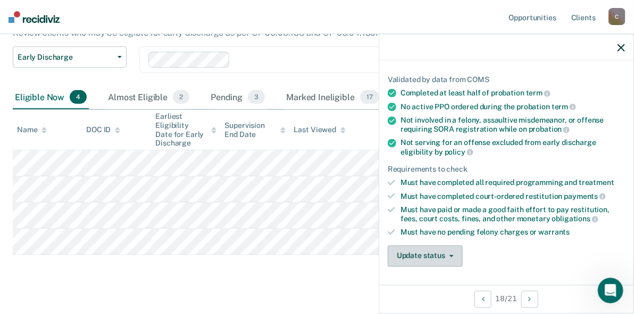
click at [414, 260] on button "Update status" at bounding box center [425, 255] width 75 height 21
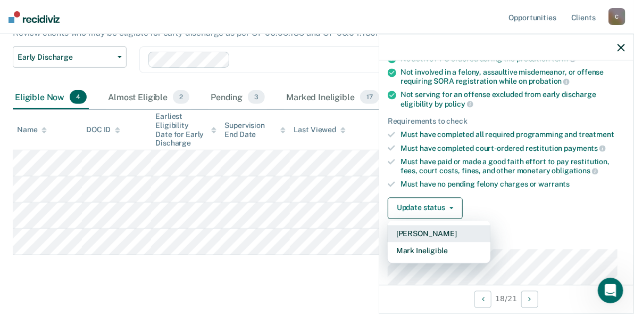
scroll to position [176, 0]
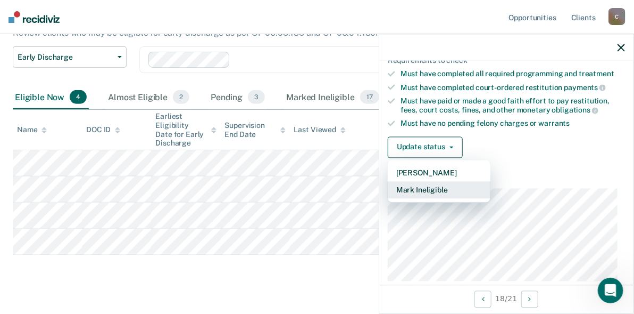
click at [414, 190] on button "Mark Ineligible" at bounding box center [439, 189] width 103 height 17
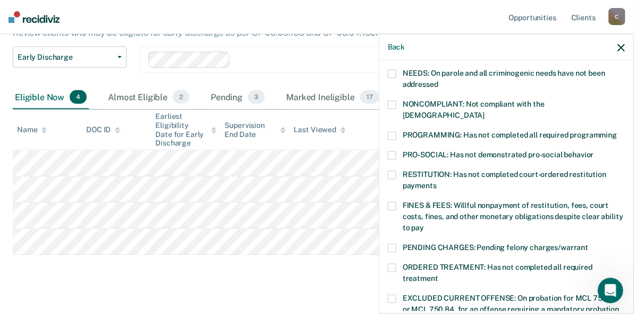
click at [394, 201] on span at bounding box center [392, 205] width 9 height 9
click at [393, 131] on span at bounding box center [392, 135] width 9 height 9
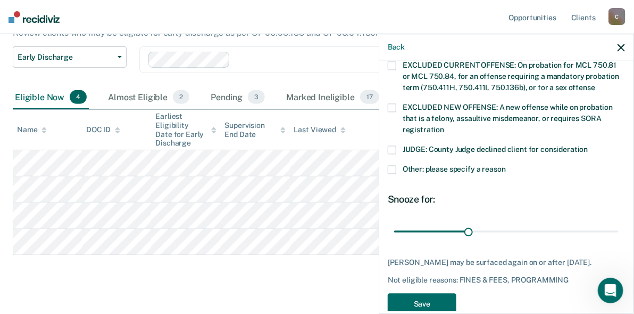
scroll to position [427, 0]
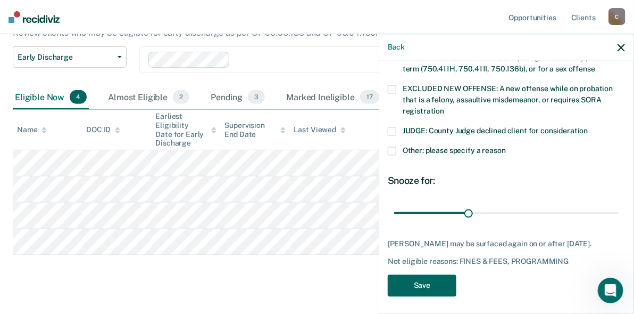
click at [431, 281] on button "Save" at bounding box center [422, 285] width 69 height 22
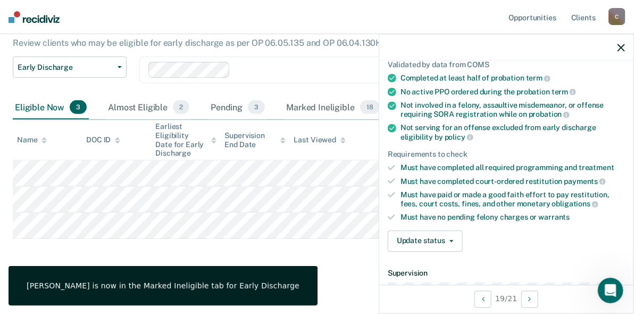
scroll to position [121, 0]
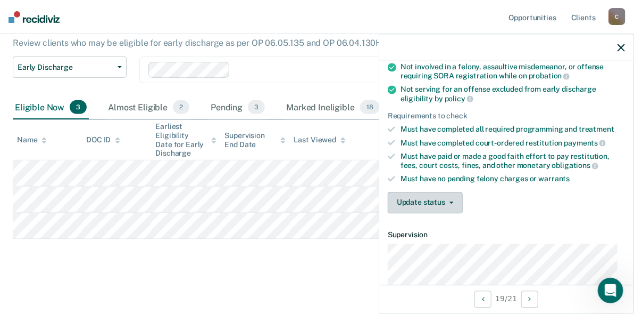
click at [433, 196] on button "Update status" at bounding box center [425, 202] width 75 height 21
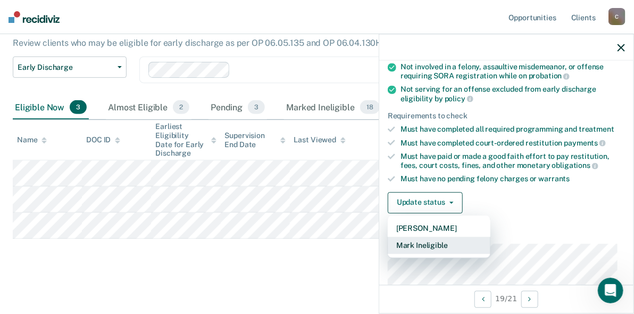
click at [435, 243] on button "Mark Ineligible" at bounding box center [439, 244] width 103 height 17
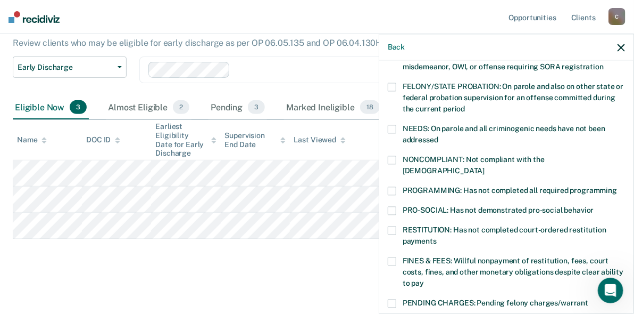
click at [397, 257] on label "FINES & FEES: Willful nonpayment of restitution, fees, court costs, fines, and …" at bounding box center [506, 274] width 237 height 34
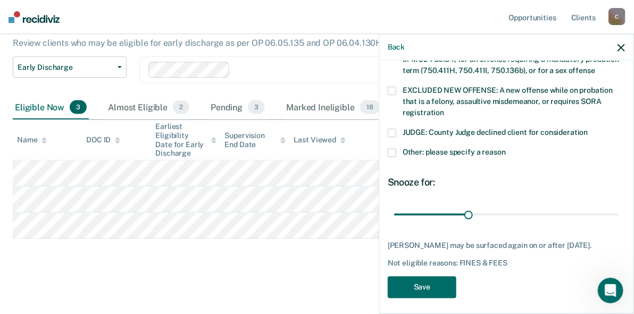
scroll to position [427, 0]
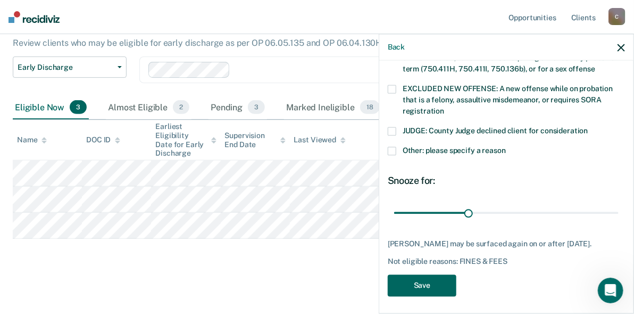
click at [449, 278] on button "Save" at bounding box center [422, 285] width 69 height 22
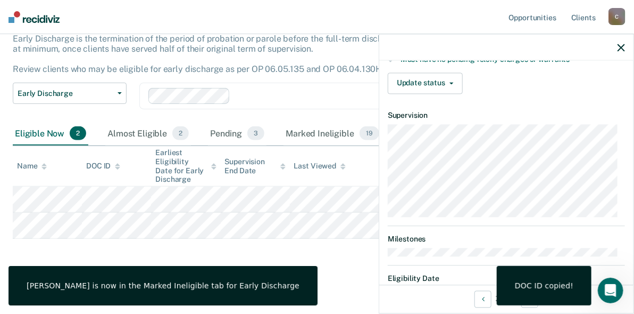
scroll to position [174, 0]
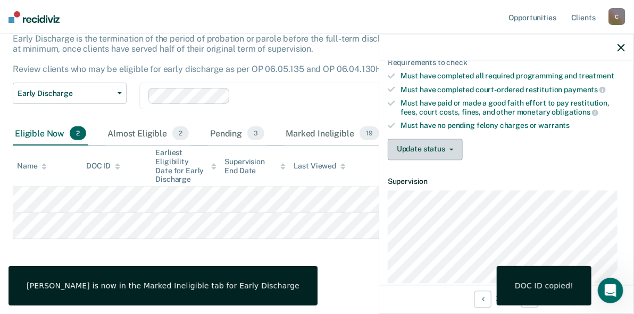
click at [410, 151] on button "Update status" at bounding box center [425, 148] width 75 height 21
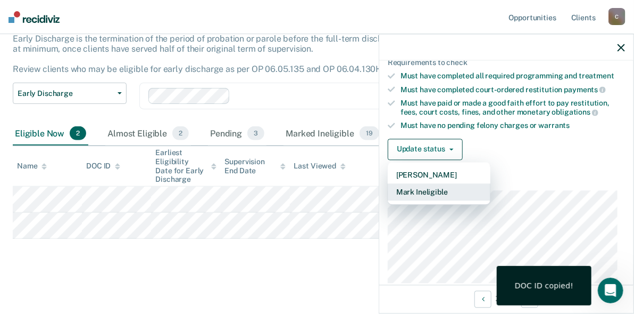
click at [412, 196] on button "Mark Ineligible" at bounding box center [439, 191] width 103 height 17
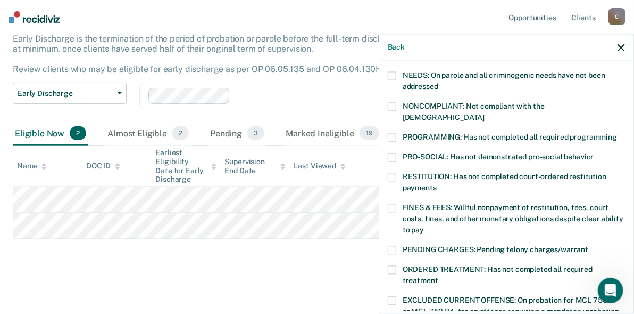
click at [395, 203] on span at bounding box center [392, 207] width 9 height 9
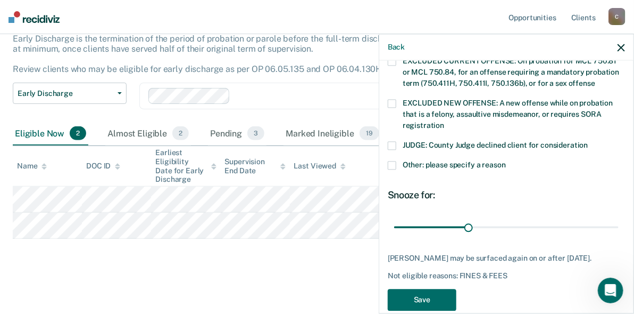
scroll to position [427, 0]
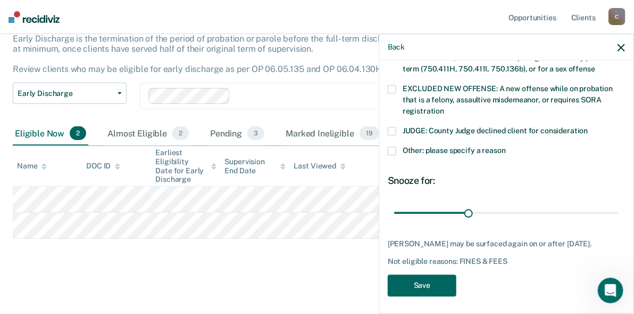
click at [420, 278] on button "Save" at bounding box center [422, 285] width 69 height 22
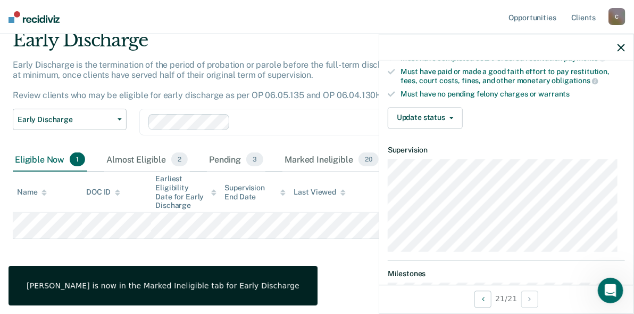
scroll to position [121, 0]
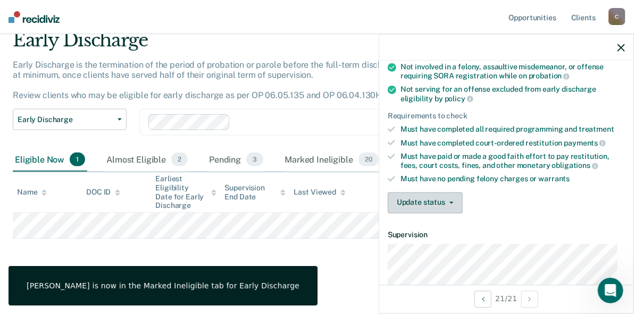
click at [418, 205] on button "Update status" at bounding box center [425, 202] width 75 height 21
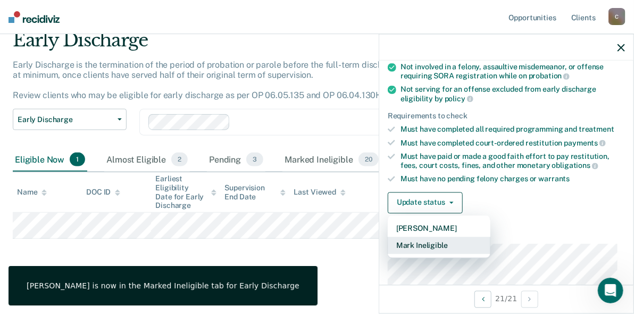
click at [416, 241] on button "Mark Ineligible" at bounding box center [439, 244] width 103 height 17
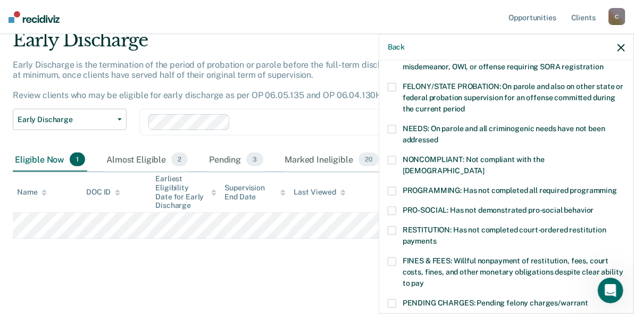
click at [393, 257] on span at bounding box center [392, 261] width 9 height 9
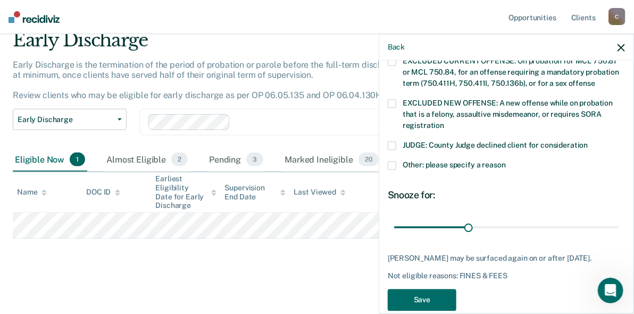
scroll to position [427, 0]
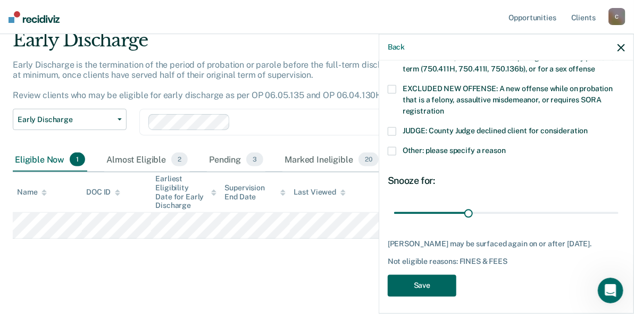
click at [446, 283] on button "Save" at bounding box center [422, 285] width 69 height 22
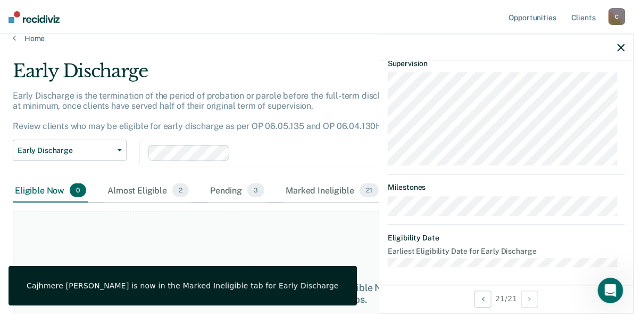
scroll to position [0, 0]
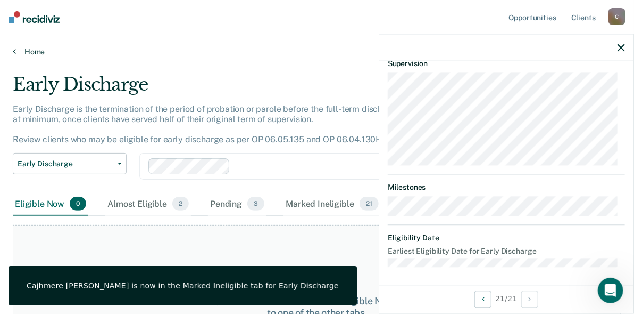
click at [13, 50] on icon at bounding box center [14, 51] width 3 height 9
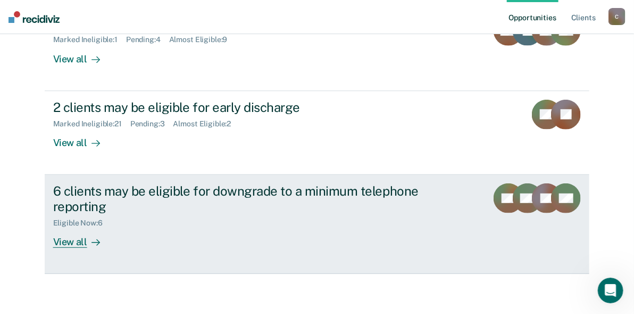
scroll to position [154, 0]
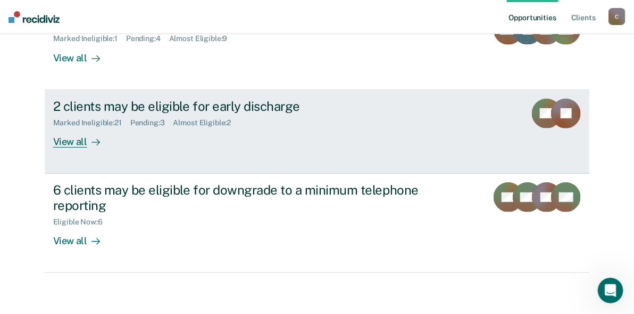
click at [56, 143] on div "View all" at bounding box center [83, 137] width 60 height 21
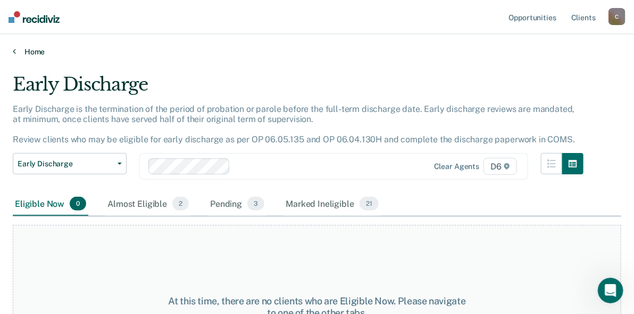
click at [13, 52] on icon at bounding box center [14, 51] width 3 height 9
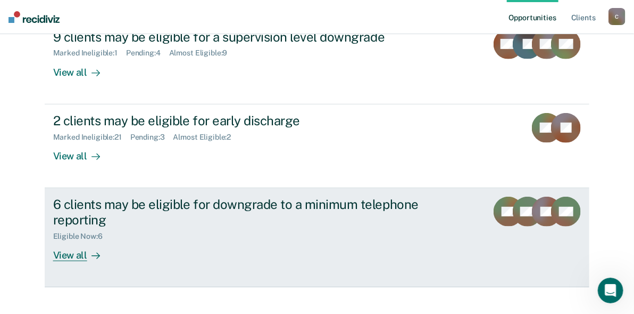
scroll to position [154, 0]
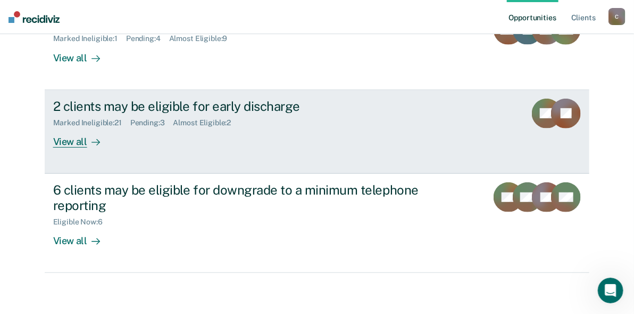
click at [64, 139] on div "View all" at bounding box center [83, 137] width 60 height 21
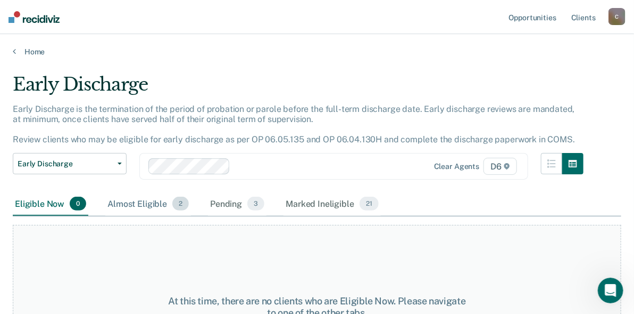
click at [155, 203] on div "Almost Eligible 2" at bounding box center [148, 203] width 86 height 23
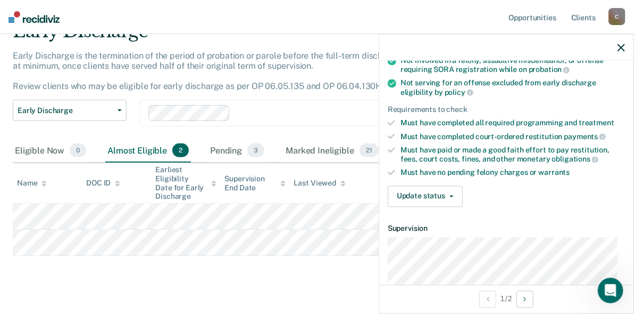
scroll to position [120, 0]
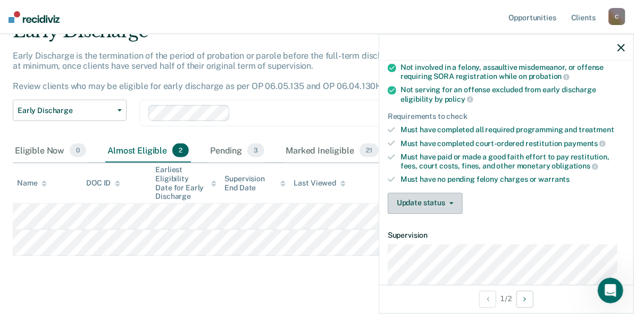
click at [438, 207] on button "Update status" at bounding box center [425, 202] width 75 height 21
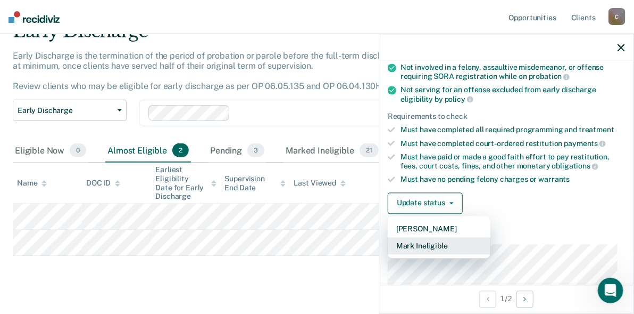
click at [415, 248] on button "Mark Ineligible" at bounding box center [439, 245] width 103 height 17
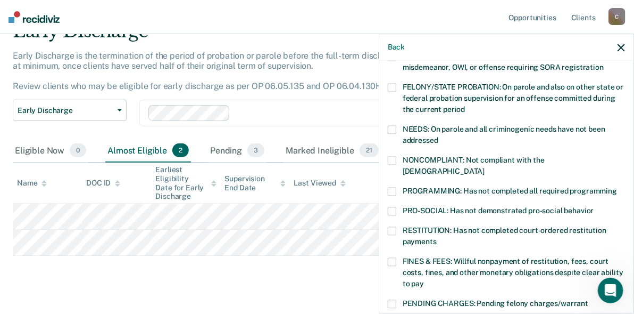
click at [392, 257] on span at bounding box center [392, 261] width 9 height 9
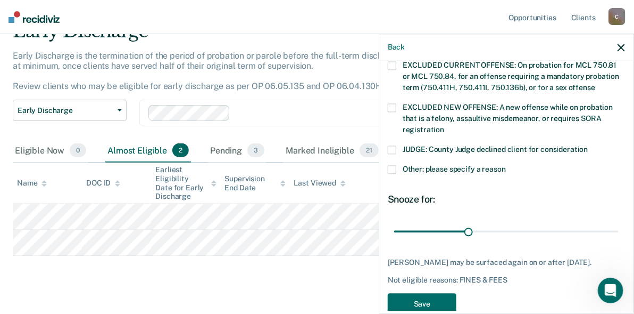
scroll to position [427, 0]
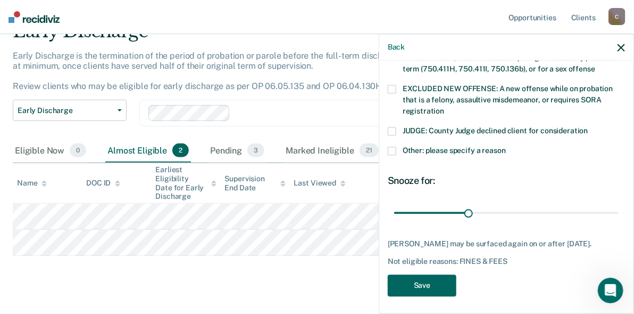
click at [427, 283] on button "Save" at bounding box center [422, 285] width 69 height 22
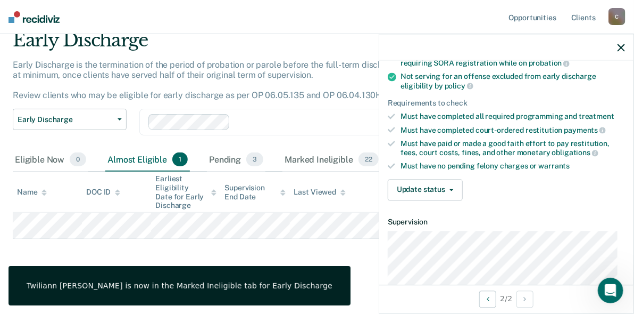
scroll to position [131, 0]
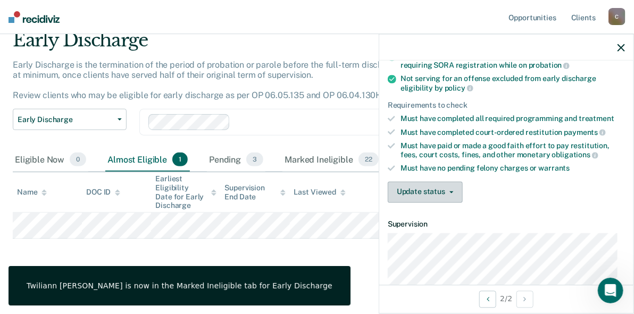
drag, startPoint x: 398, startPoint y: 178, endPoint x: 399, endPoint y: 184, distance: 6.1
click at [398, 182] on button "Update status" at bounding box center [425, 191] width 75 height 21
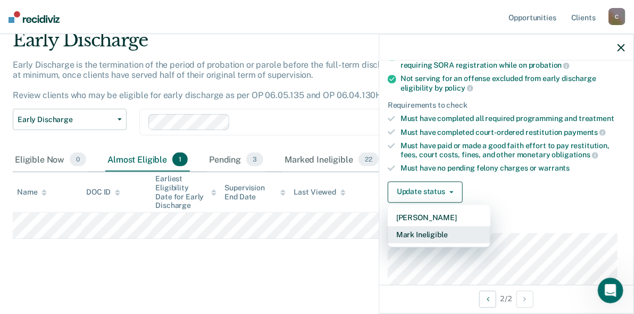
click at [420, 229] on button "Mark Ineligible" at bounding box center [439, 234] width 103 height 17
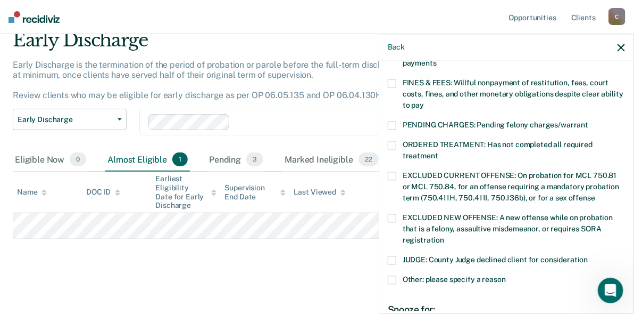
scroll to position [238, 0]
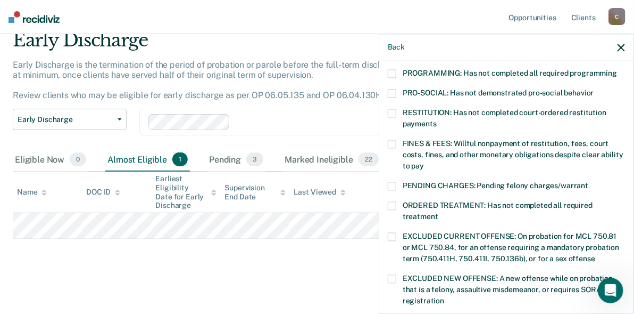
click at [393, 139] on span at bounding box center [392, 143] width 9 height 9
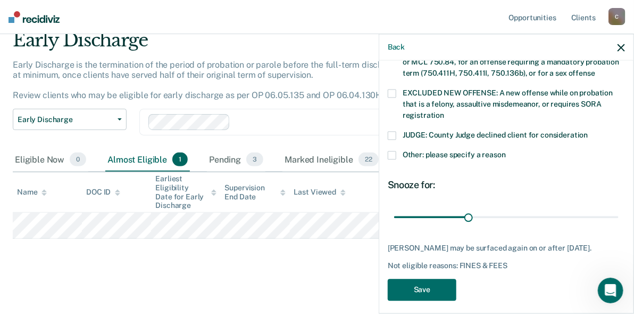
scroll to position [427, 0]
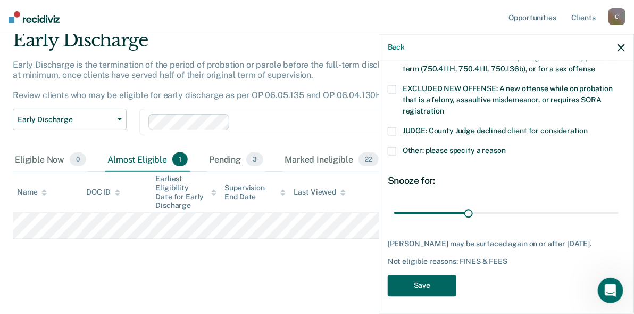
click at [421, 274] on button "Save" at bounding box center [422, 285] width 69 height 22
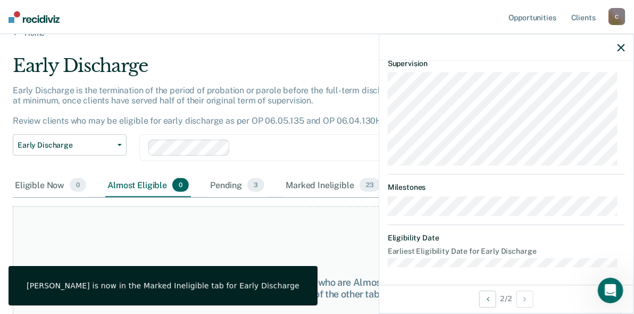
scroll to position [0, 0]
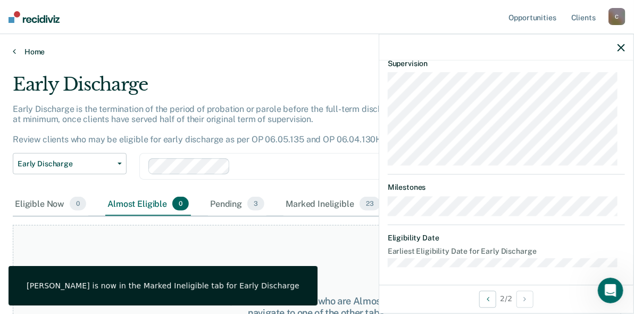
click at [17, 51] on link "Home" at bounding box center [317, 52] width 609 height 10
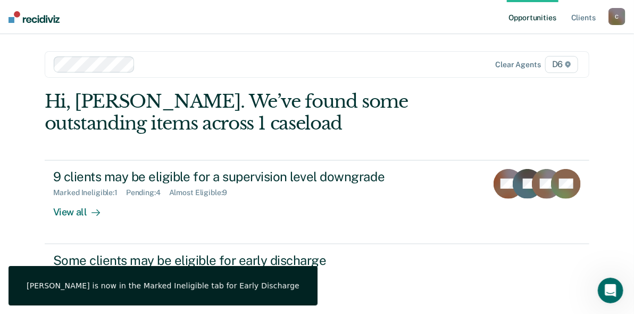
scroll to position [154, 0]
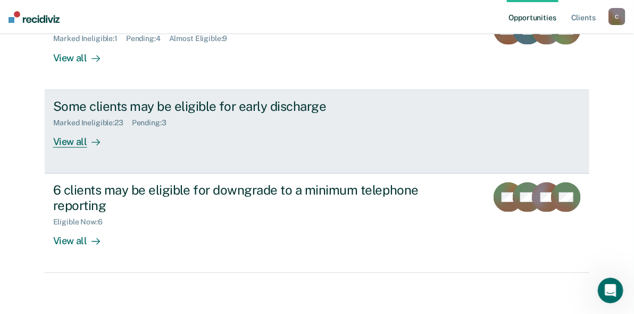
click at [64, 137] on div "View all" at bounding box center [83, 137] width 60 height 21
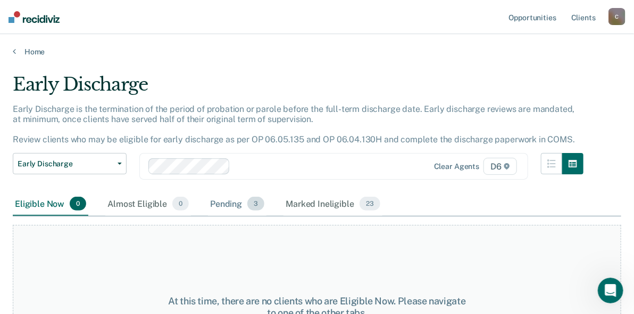
click at [235, 203] on div "Pending 3" at bounding box center [237, 203] width 59 height 23
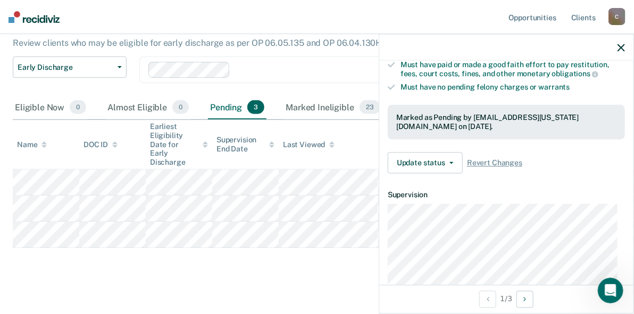
scroll to position [213, 0]
click at [423, 168] on button "Update status" at bounding box center [425, 162] width 75 height 21
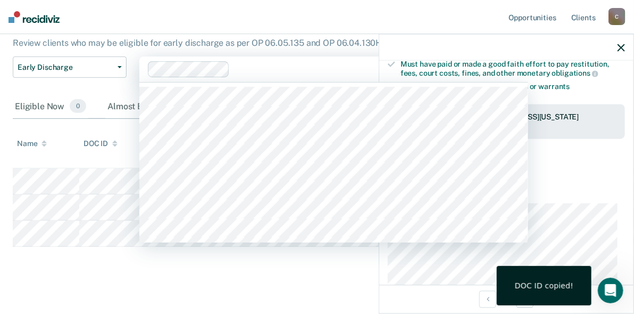
scroll to position [95, 0]
click at [335, 77] on div "Clear agents D6" at bounding box center [333, 70] width 389 height 26
click at [227, 263] on div "Early Discharge Early Discharge is the termination of the period of probation o…" at bounding box center [317, 128] width 609 height 300
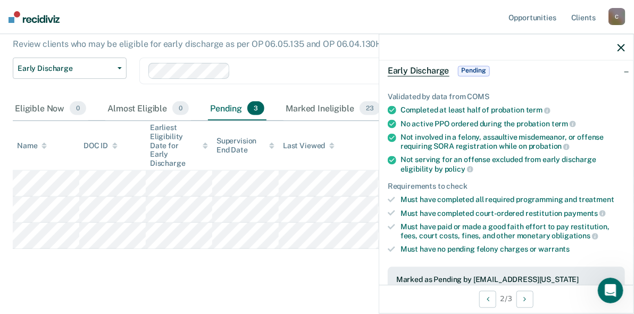
scroll to position [160, 0]
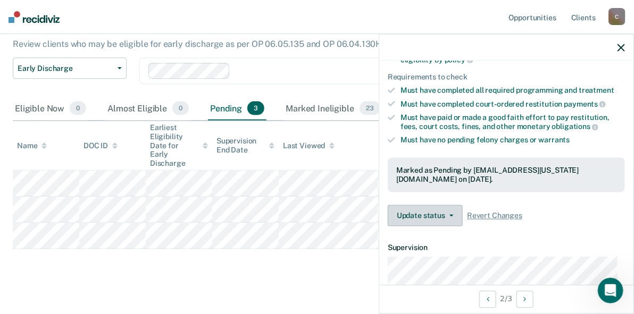
click at [447, 215] on span "button" at bounding box center [450, 216] width 9 height 2
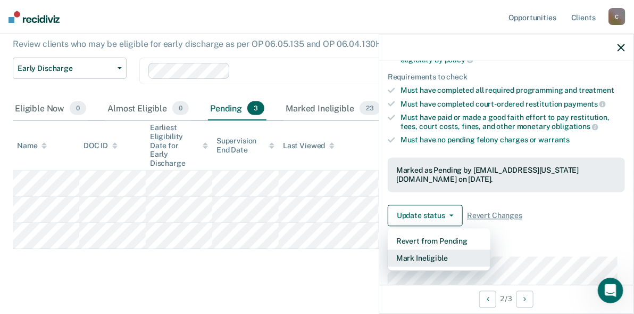
click at [444, 262] on button "Mark Ineligible" at bounding box center [439, 258] width 103 height 17
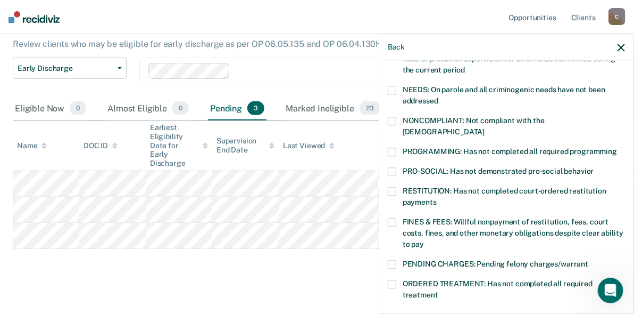
click at [389, 218] on span at bounding box center [392, 222] width 9 height 9
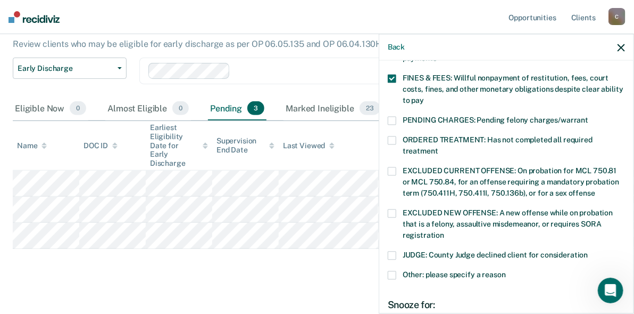
scroll to position [427, 0]
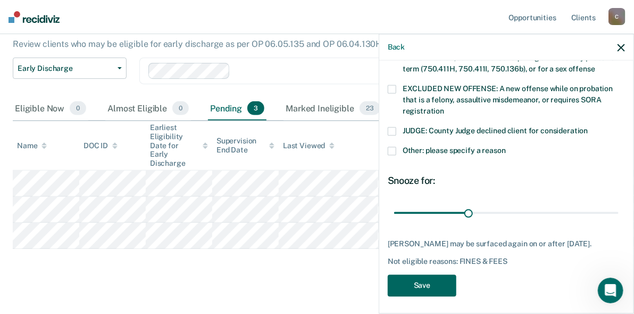
click at [427, 279] on button "Save" at bounding box center [422, 285] width 69 height 22
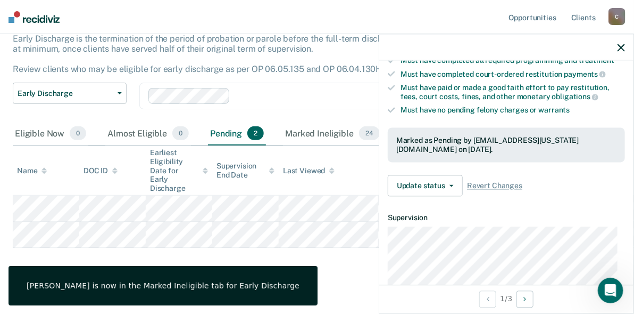
scroll to position [172, 0]
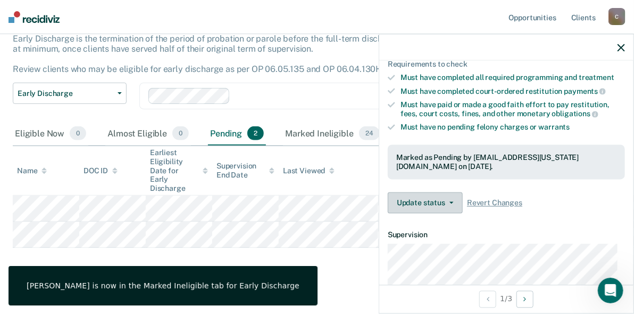
click at [426, 201] on button "Update status" at bounding box center [425, 202] width 75 height 21
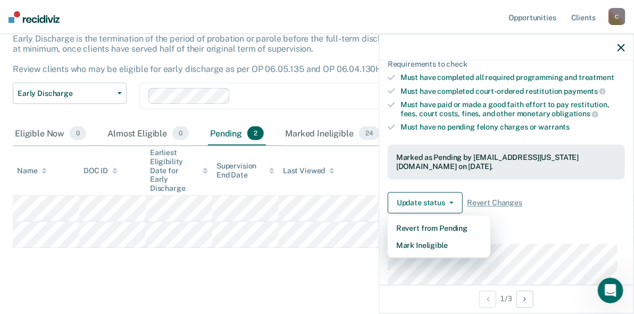
drag, startPoint x: 240, startPoint y: 264, endPoint x: 224, endPoint y: 260, distance: 16.9
click at [240, 264] on div "Early Discharge Early Discharge is the termination of the period of probation o…" at bounding box center [317, 140] width 609 height 275
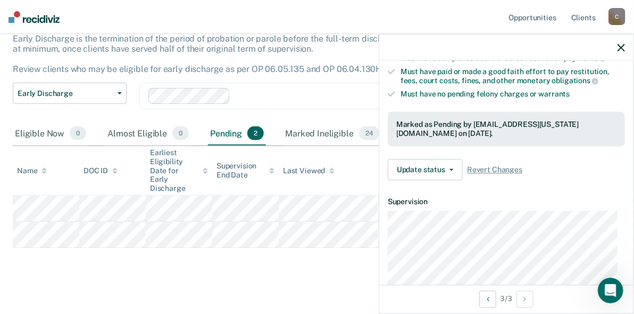
scroll to position [213, 0]
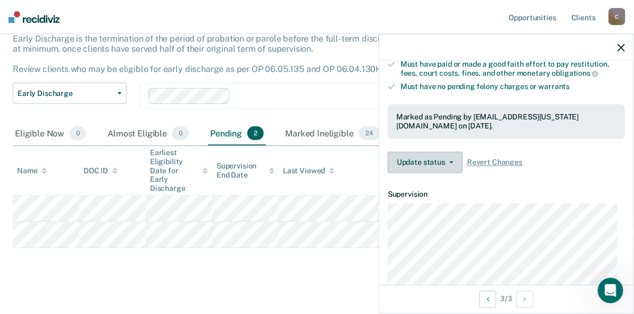
click at [431, 161] on button "Update status" at bounding box center [425, 162] width 75 height 21
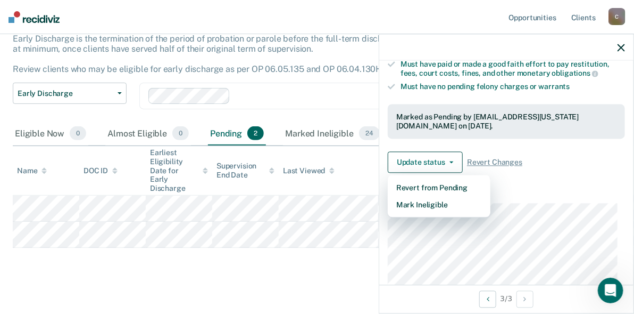
click at [318, 273] on main "Early Discharge Early Discharge is the termination of the period of probation o…" at bounding box center [317, 153] width 634 height 335
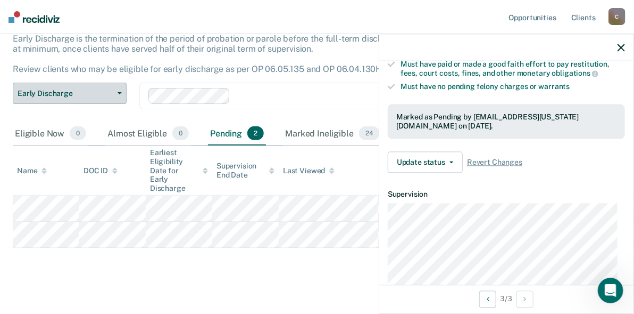
click at [98, 100] on button "Early Discharge" at bounding box center [70, 93] width 114 height 21
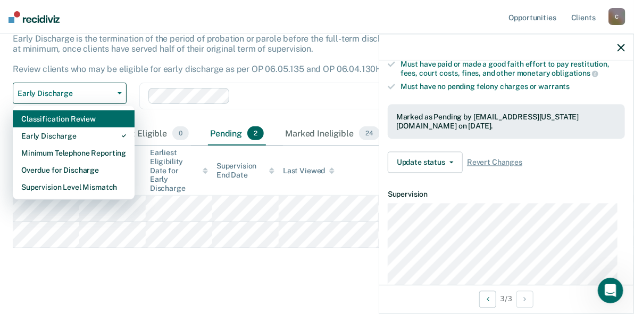
scroll to position [0, 0]
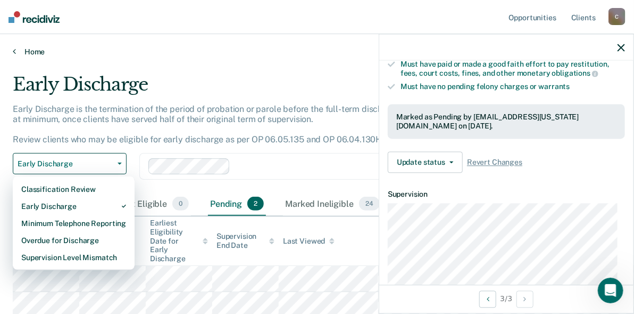
click at [27, 48] on link "Home" at bounding box center [317, 52] width 609 height 10
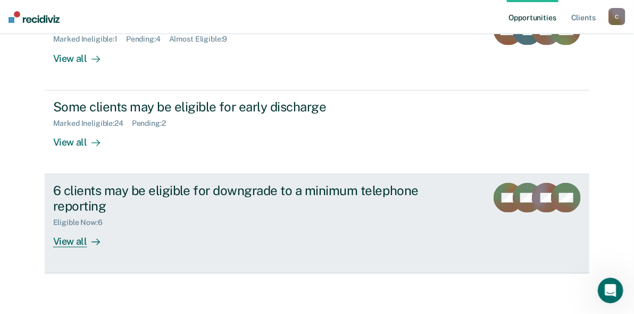
scroll to position [154, 0]
click at [60, 243] on div "View all" at bounding box center [83, 236] width 60 height 21
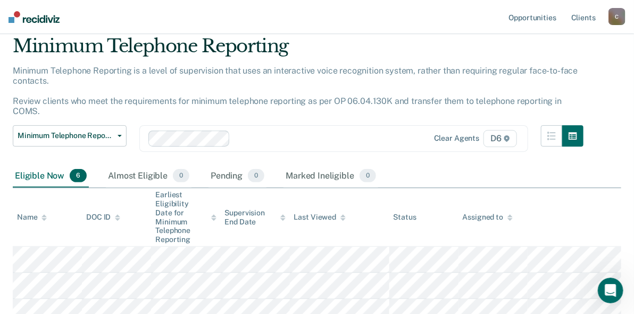
scroll to position [53, 0]
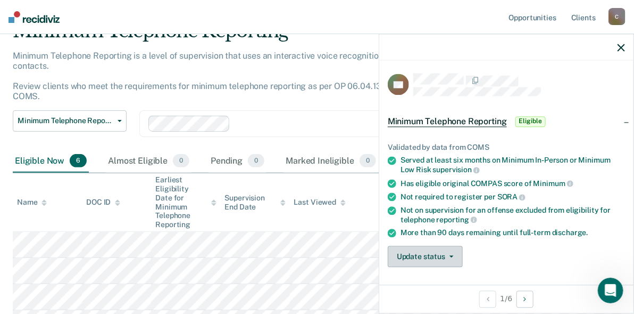
click at [424, 258] on button "Update status" at bounding box center [425, 256] width 75 height 21
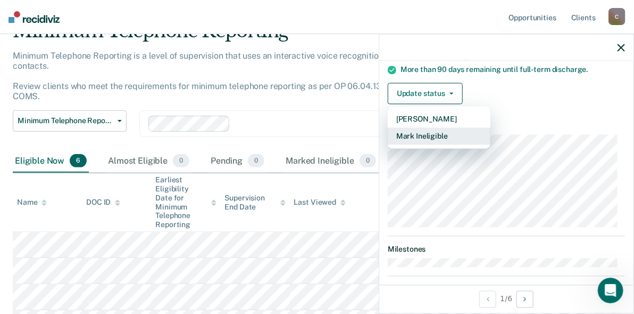
click at [417, 135] on button "Mark Ineligible" at bounding box center [439, 136] width 103 height 17
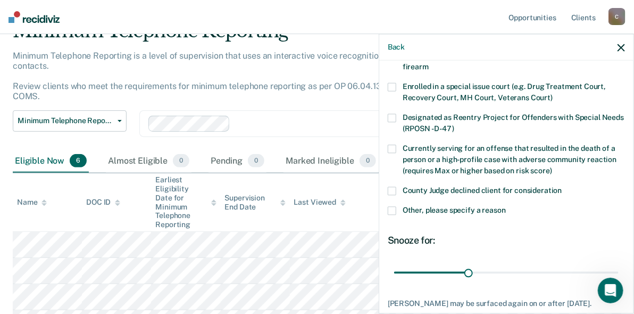
scroll to position [106, 0]
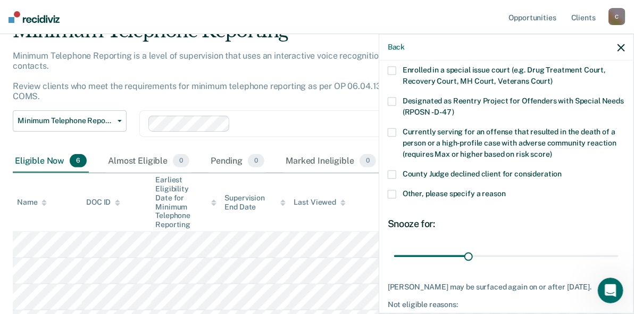
click at [394, 193] on span at bounding box center [392, 193] width 9 height 9
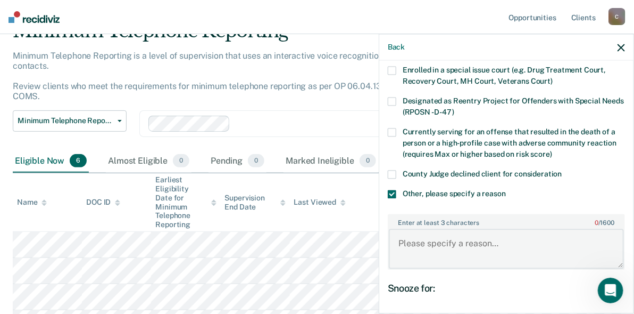
click at [410, 235] on textarea "Enter at least 3 characters 0 / 1600" at bounding box center [506, 248] width 235 height 39
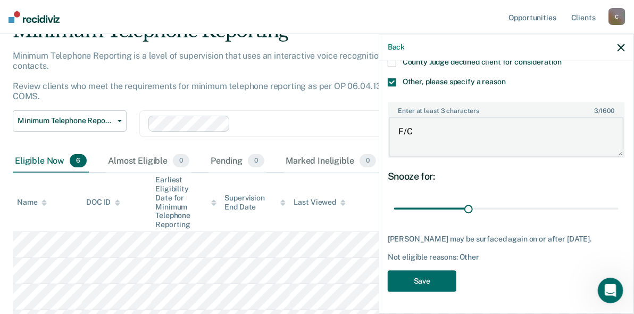
scroll to position [225, 0]
type textarea "F/C"
click at [429, 287] on button "Save" at bounding box center [422, 281] width 69 height 22
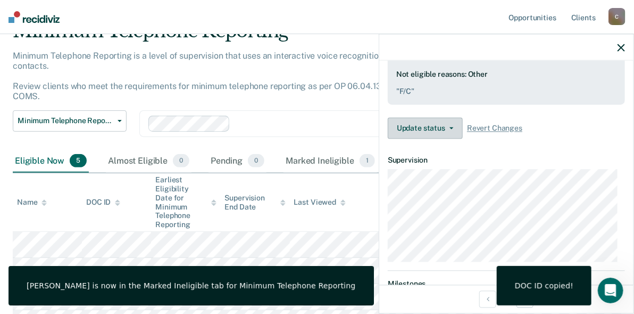
click at [436, 131] on button "Update status" at bounding box center [425, 128] width 75 height 21
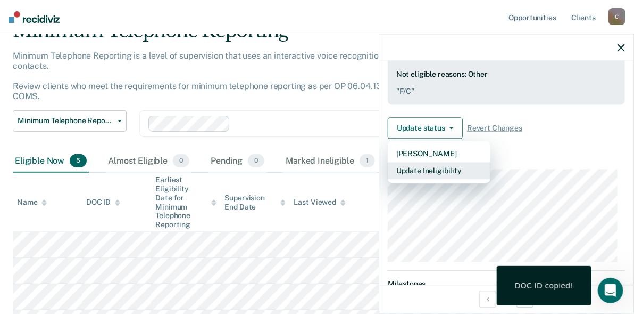
click at [427, 166] on button "Update Ineligibility" at bounding box center [439, 170] width 103 height 17
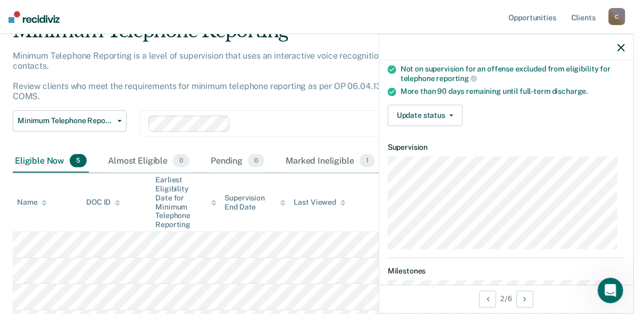
scroll to position [54, 0]
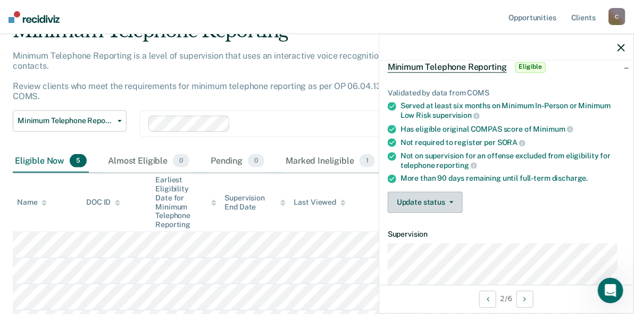
click at [432, 200] on button "Update status" at bounding box center [425, 202] width 75 height 21
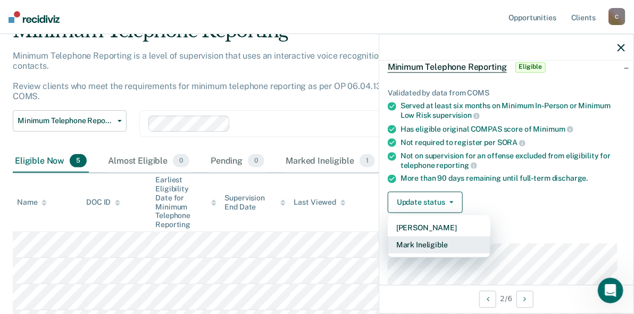
click at [426, 243] on button "Mark Ineligible" at bounding box center [439, 244] width 103 height 17
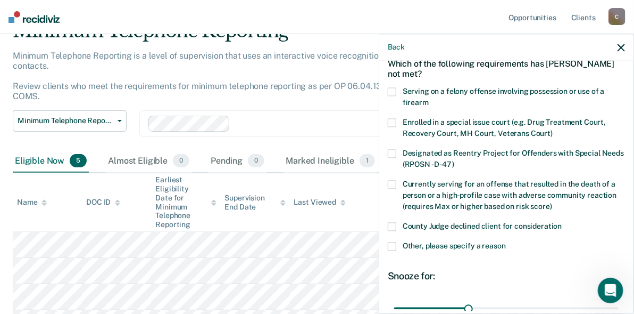
click at [398, 244] on label "Other, please specify a reason" at bounding box center [506, 247] width 237 height 11
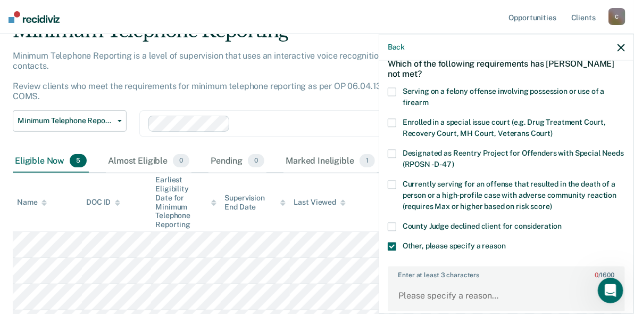
click at [416, 269] on label "Enter at least 3 characters 0 / 1600" at bounding box center [506, 273] width 235 height 12
click at [416, 281] on textarea "Enter at least 3 characters 0 / 1600" at bounding box center [506, 300] width 235 height 39
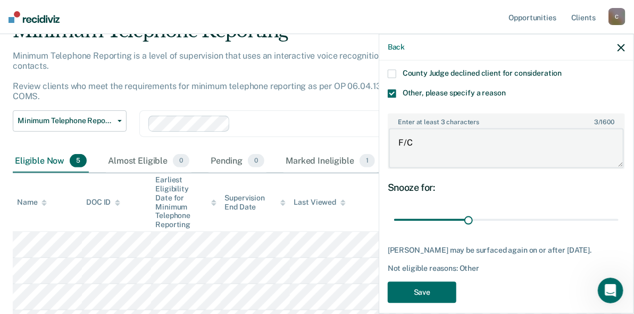
scroll to position [216, 0]
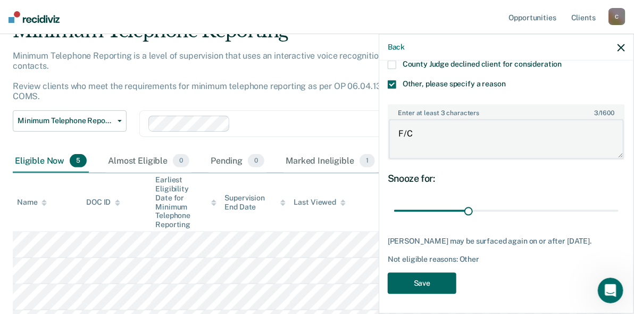
type textarea "F/C"
click at [424, 282] on button "Save" at bounding box center [422, 283] width 69 height 22
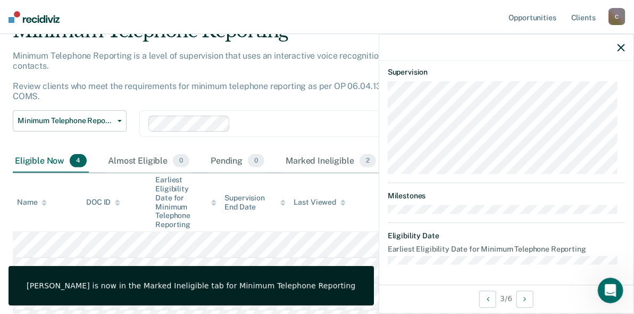
scroll to position [120, 0]
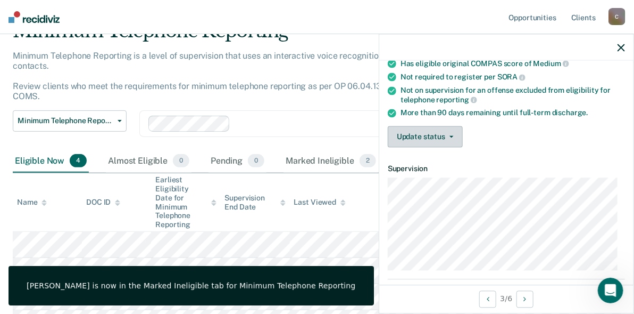
drag, startPoint x: 411, startPoint y: 116, endPoint x: 411, endPoint y: 123, distance: 7.5
click at [411, 120] on div "Validated by data from COMS Served at least six months on Minimum In-Person or …" at bounding box center [507, 81] width 254 height 150
click at [411, 131] on button "Update status" at bounding box center [425, 136] width 75 height 21
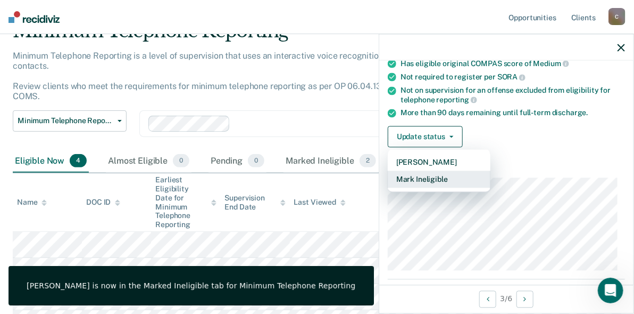
click at [410, 179] on button "Mark Ineligible" at bounding box center [439, 179] width 103 height 17
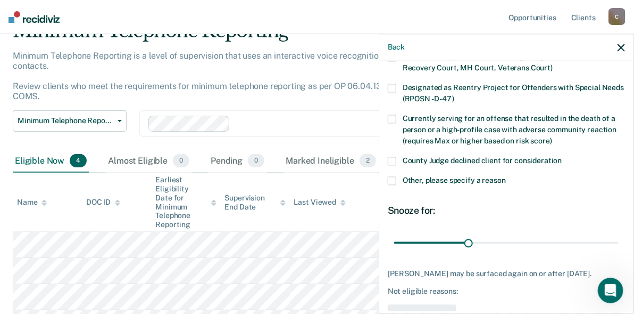
click at [394, 180] on span at bounding box center [392, 180] width 9 height 9
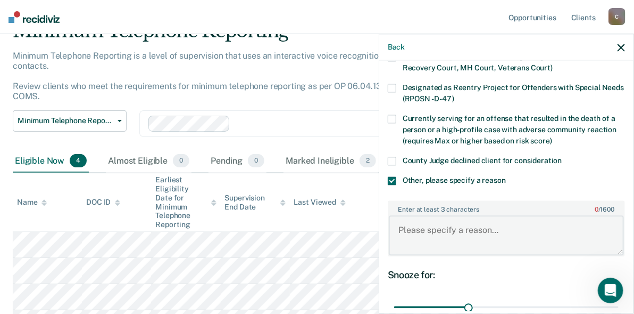
click at [415, 233] on textarea "Enter at least 3 characters 0 / 1600" at bounding box center [506, 235] width 235 height 39
paste textarea "0789879"
drag, startPoint x: 439, startPoint y: 228, endPoint x: 384, endPoint y: 224, distance: 55.5
click at [384, 225] on div "AP Which of the following requirements has [PERSON_NAME] not met? Serving on a …" at bounding box center [507, 186] width 254 height 250
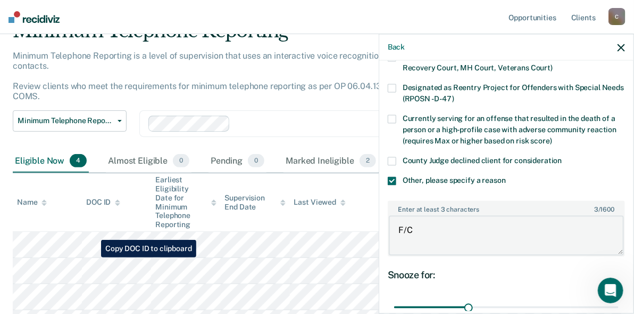
type textarea "F/C"
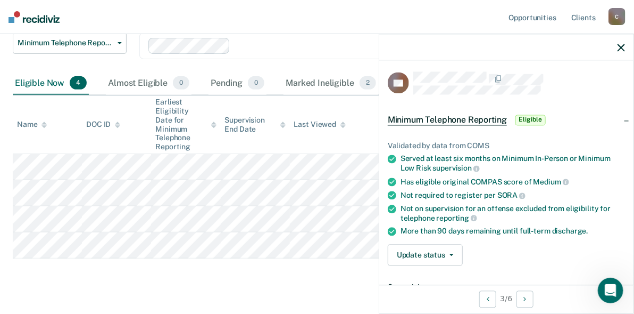
scroll to position [1, 0]
click at [426, 252] on button "Update status" at bounding box center [425, 255] width 75 height 21
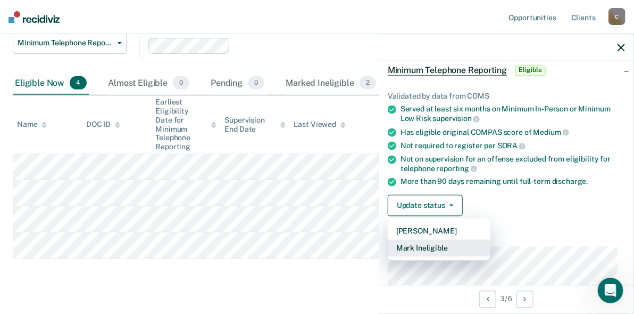
scroll to position [110, 0]
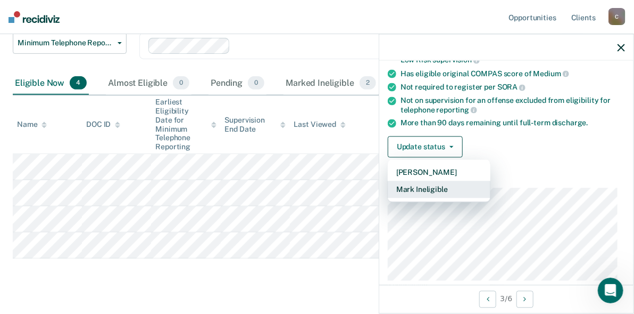
click at [398, 186] on button "Mark Ineligible" at bounding box center [439, 189] width 103 height 17
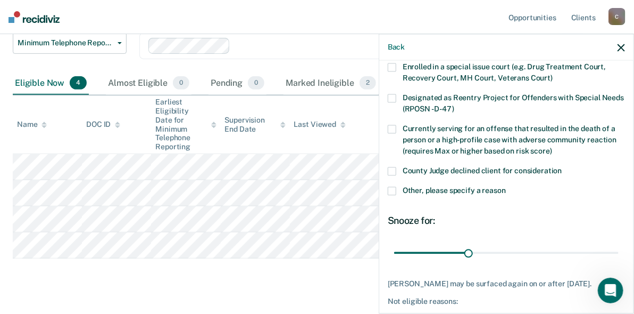
click at [399, 191] on label "Other, please specify a reason" at bounding box center [506, 191] width 237 height 11
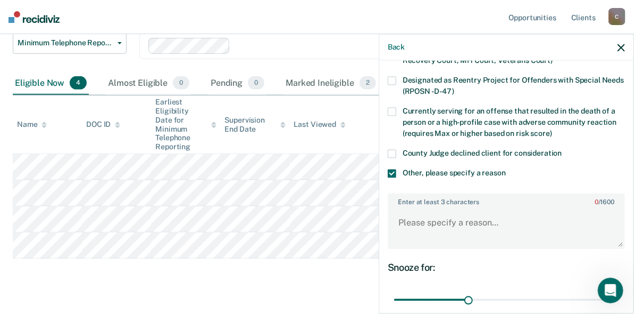
scroll to position [118, 0]
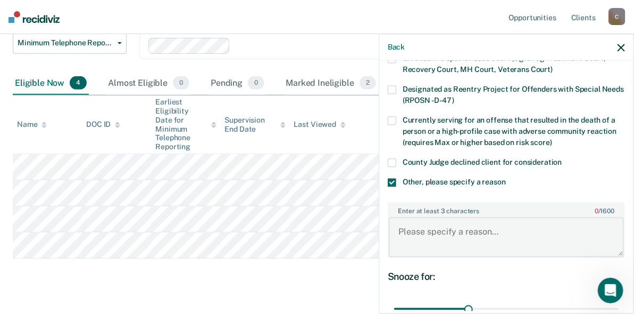
click at [432, 226] on textarea "Enter at least 3 characters 0 / 1600" at bounding box center [506, 236] width 235 height 39
drag, startPoint x: 419, startPoint y: 222, endPoint x: 384, endPoint y: 230, distance: 35.9
click at [384, 230] on div "AP Which of the following requirements has [PERSON_NAME] not met? Serving on a …" at bounding box center [507, 186] width 254 height 250
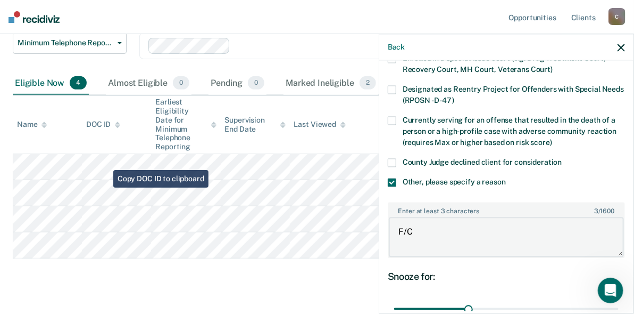
type textarea "F/C"
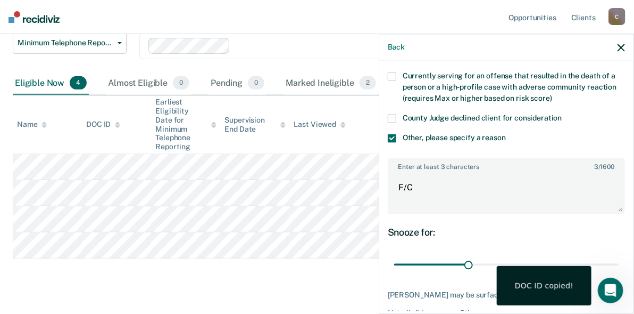
scroll to position [225, 0]
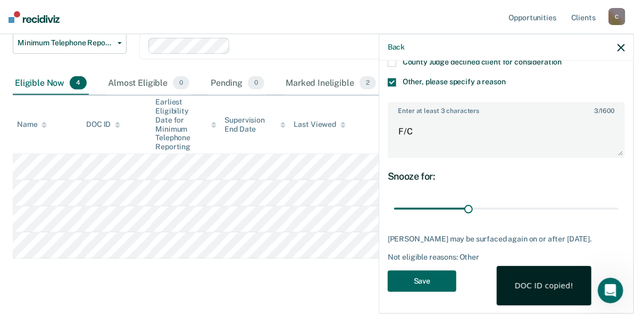
click at [427, 281] on button "Save" at bounding box center [422, 281] width 69 height 22
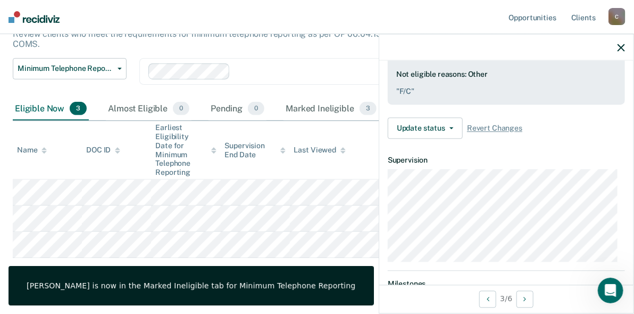
scroll to position [151, 0]
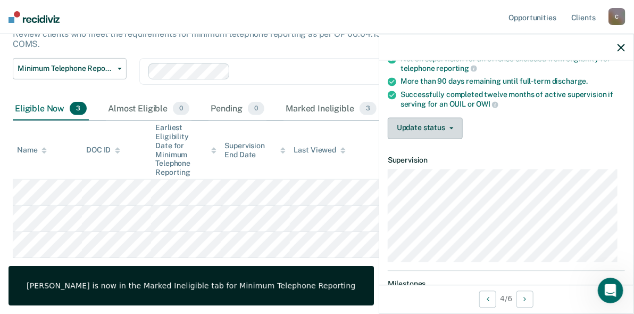
click at [420, 128] on button "Update status" at bounding box center [425, 127] width 75 height 21
click at [420, 176] on article "BB Minimum Telephone Reporting Eligible Validated by data from COMS Served at l…" at bounding box center [506, 137] width 237 height 430
click at [420, 129] on button "Update status" at bounding box center [425, 127] width 75 height 21
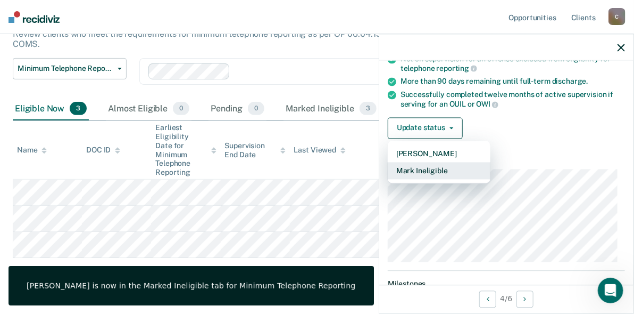
click at [418, 166] on button "Mark Ineligible" at bounding box center [439, 170] width 103 height 17
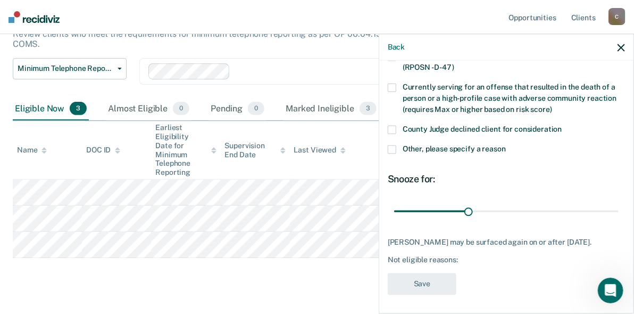
scroll to position [161, 0]
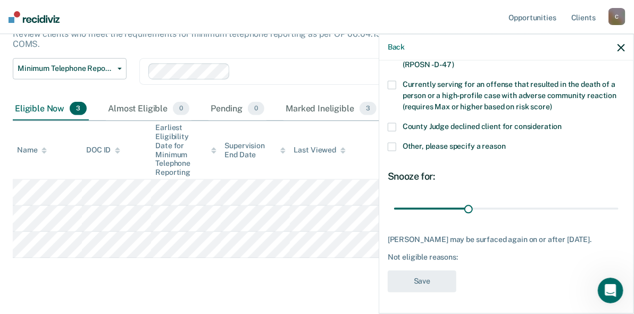
click at [394, 142] on span at bounding box center [392, 146] width 9 height 9
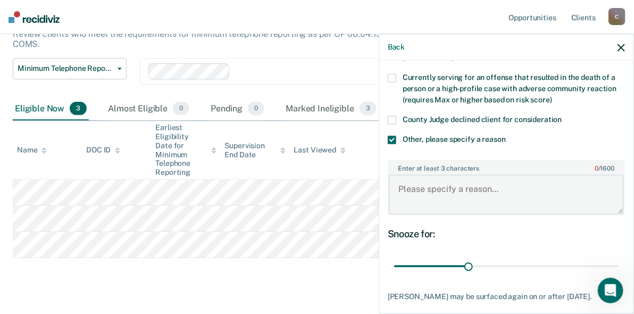
click at [416, 184] on textarea "Enter at least 3 characters 0 / 1600" at bounding box center [506, 194] width 235 height 39
paste textarea "0792404"
click at [369, 187] on body "Looks like you’re using Internet Explorer 11. For faster loading and a better e…" at bounding box center [317, 52] width 634 height 314
drag, startPoint x: 418, startPoint y: 186, endPoint x: 389, endPoint y: 188, distance: 29.4
click at [389, 188] on textarea "F/C" at bounding box center [506, 194] width 235 height 39
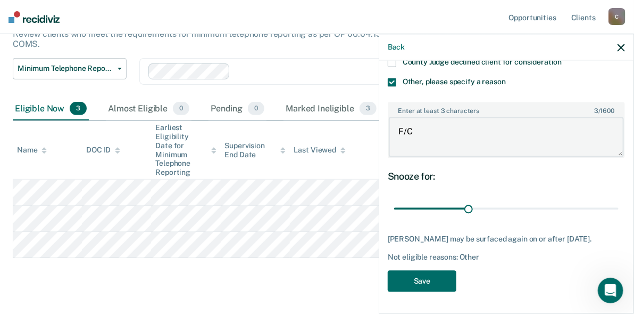
scroll to position [225, 0]
type textarea "F/C"
click at [448, 283] on button "Save" at bounding box center [422, 281] width 69 height 22
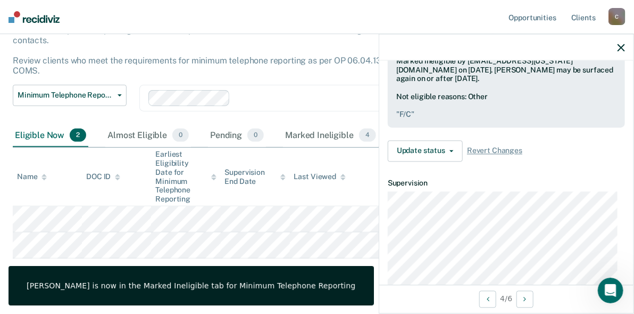
scroll to position [106, 0]
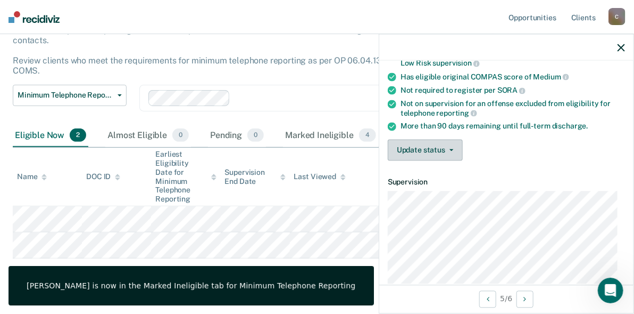
click at [449, 153] on button "Update status" at bounding box center [425, 149] width 75 height 21
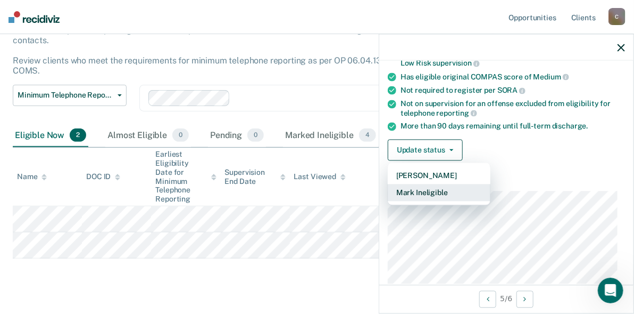
click at [412, 191] on button "Mark Ineligible" at bounding box center [439, 192] width 103 height 17
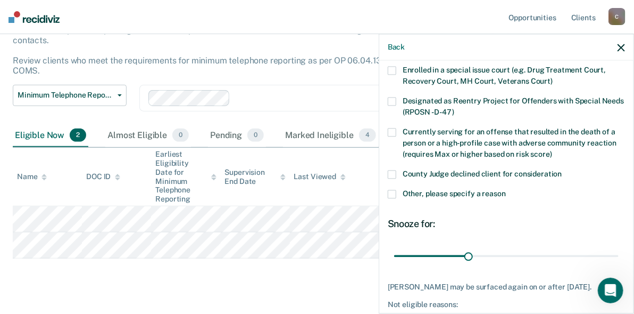
drag, startPoint x: 389, startPoint y: 191, endPoint x: 409, endPoint y: 199, distance: 21.6
click at [389, 191] on span at bounding box center [392, 193] width 9 height 9
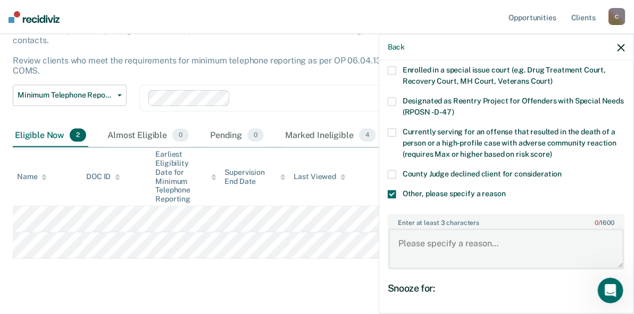
paste textarea "F/C"
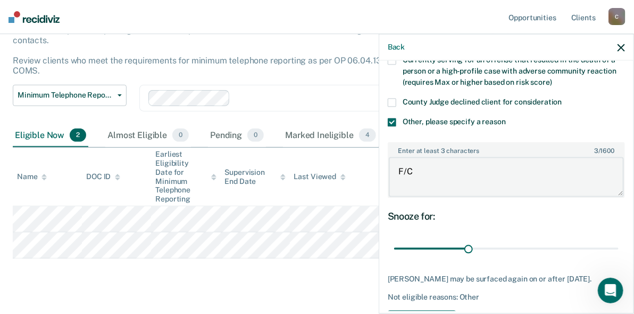
scroll to position [225, 0]
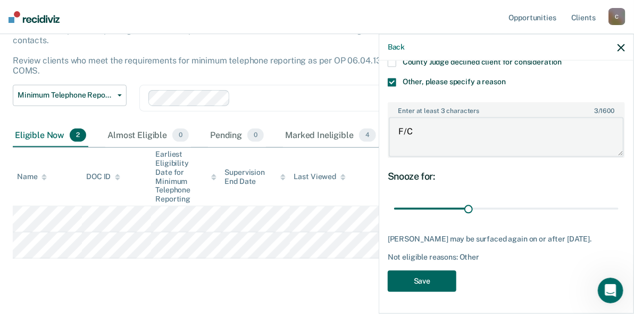
type textarea "F/C"
click at [439, 284] on button "Save" at bounding box center [422, 281] width 69 height 22
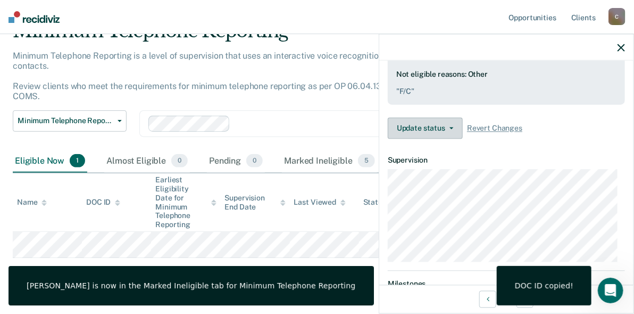
click at [452, 133] on button "Update status" at bounding box center [425, 128] width 75 height 21
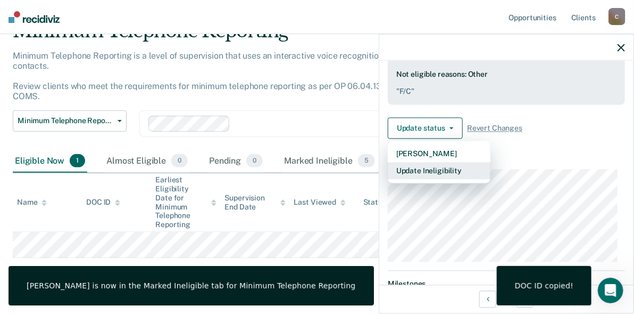
click at [406, 169] on button "Update Ineligibility" at bounding box center [439, 170] width 103 height 17
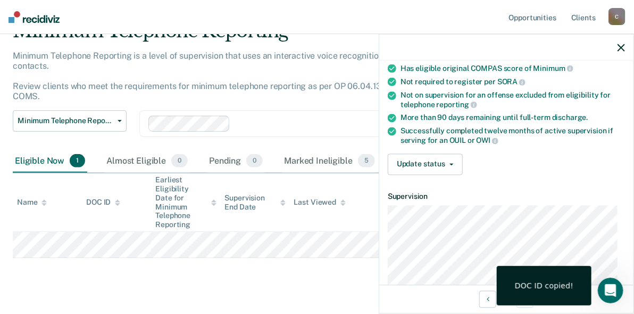
scroll to position [65, 0]
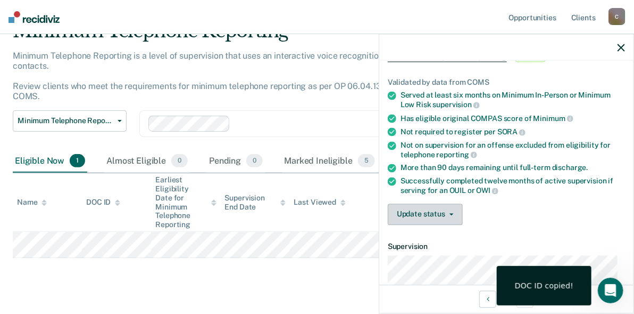
click at [452, 217] on button "Update status" at bounding box center [425, 213] width 75 height 21
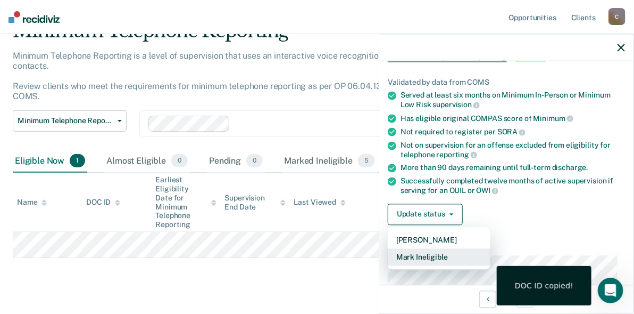
click at [440, 250] on button "Mark Ineligible" at bounding box center [439, 256] width 103 height 17
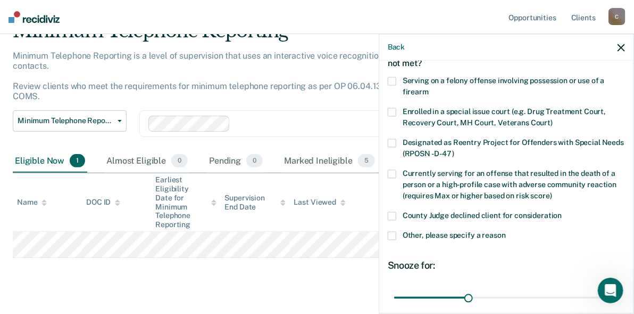
click at [393, 236] on span at bounding box center [392, 235] width 9 height 9
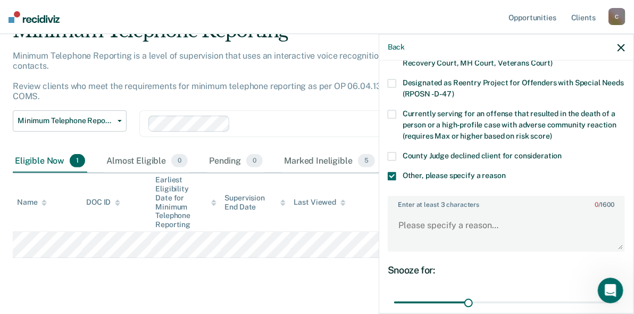
scroll to position [216, 0]
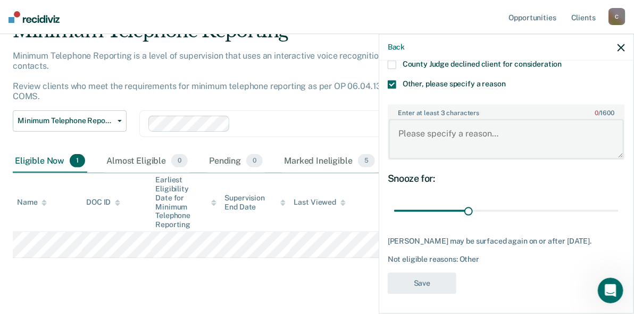
click at [423, 135] on textarea "Enter at least 3 characters 0 / 1600" at bounding box center [506, 138] width 235 height 39
paste textarea "0776957"
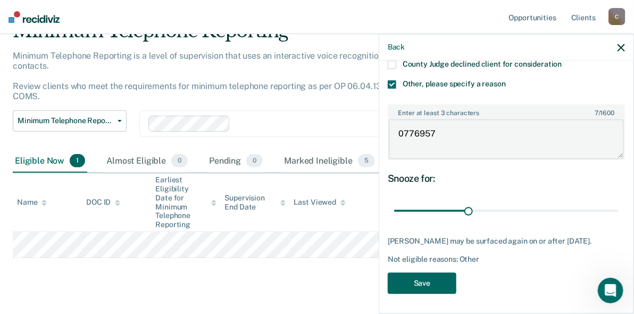
type textarea "0776957"
click at [449, 285] on button "Save" at bounding box center [422, 283] width 69 height 22
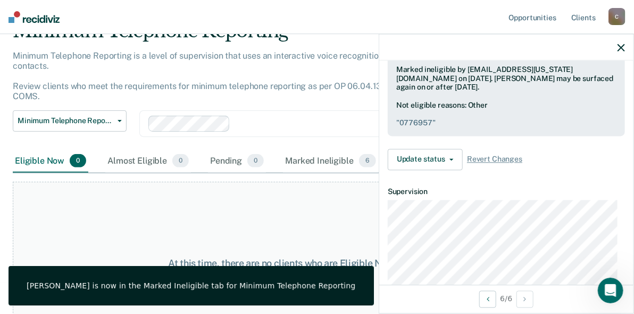
click at [453, 121] on pre "" 0776957 "" at bounding box center [507, 122] width 220 height 9
drag, startPoint x: 449, startPoint y: 117, endPoint x: 382, endPoint y: 113, distance: 67.7
click at [382, 113] on div "Validated by data from COMS Served at least six months on Minimum In-Person or …" at bounding box center [507, 44] width 254 height 269
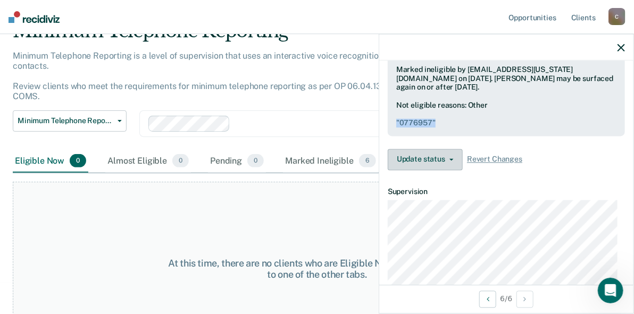
click at [446, 159] on button "Update status" at bounding box center [425, 159] width 75 height 21
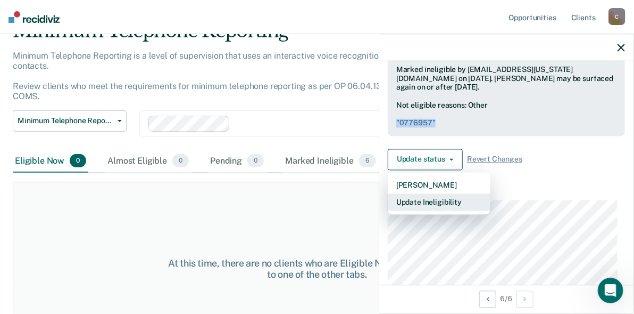
click at [435, 201] on button "Update Ineligibility" at bounding box center [439, 201] width 103 height 17
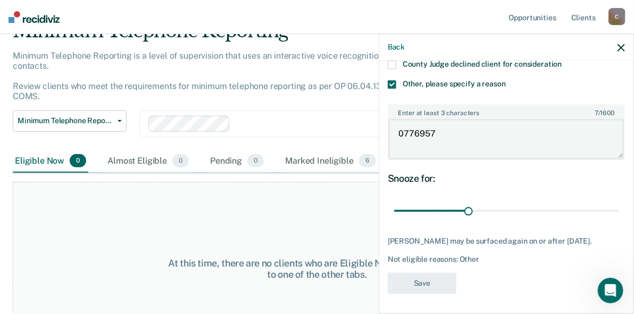
drag, startPoint x: 452, startPoint y: 129, endPoint x: 392, endPoint y: 137, distance: 60.7
click at [392, 137] on textarea "0776957" at bounding box center [506, 138] width 235 height 39
paste textarea "F"
drag, startPoint x: 442, startPoint y: 135, endPoint x: 370, endPoint y: 133, distance: 72.4
click at [370, 133] on body "Looks like you’re using Internet Explorer 11. For faster loading and a better e…" at bounding box center [317, 104] width 634 height 314
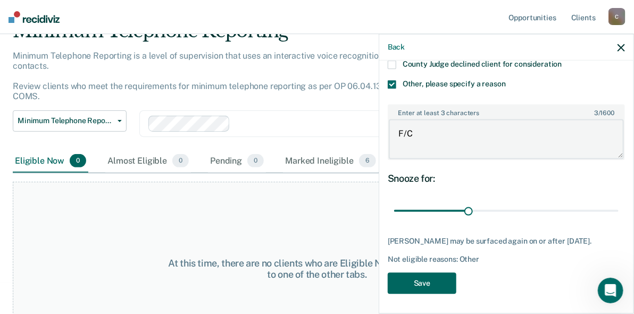
type textarea "F/C"
click at [402, 279] on button "Save" at bounding box center [422, 283] width 69 height 22
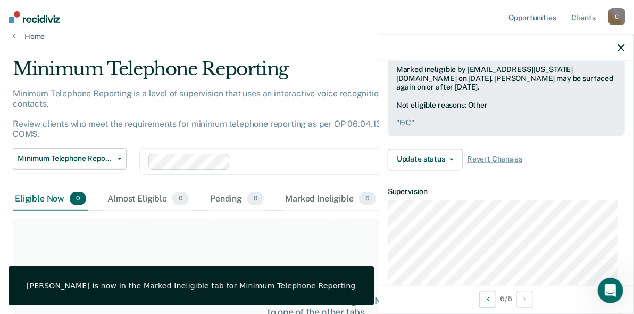
scroll to position [0, 0]
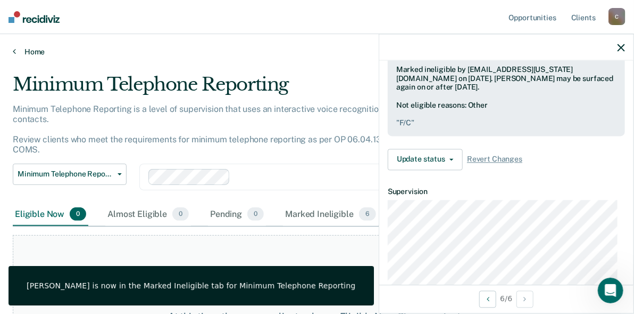
click at [20, 52] on link "Home" at bounding box center [317, 52] width 609 height 10
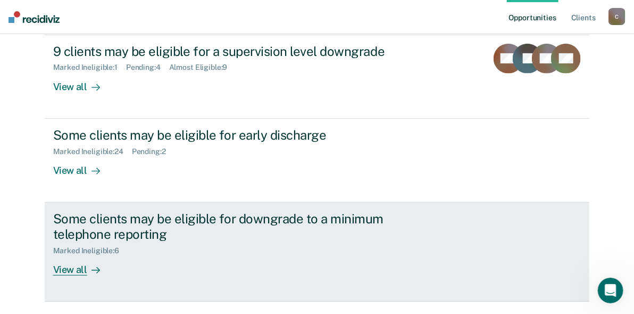
scroll to position [154, 0]
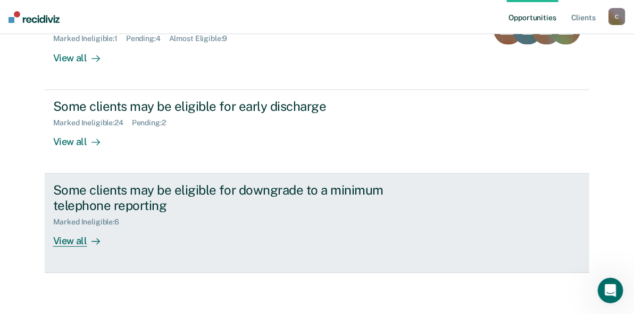
click at [63, 243] on div "View all" at bounding box center [83, 236] width 60 height 21
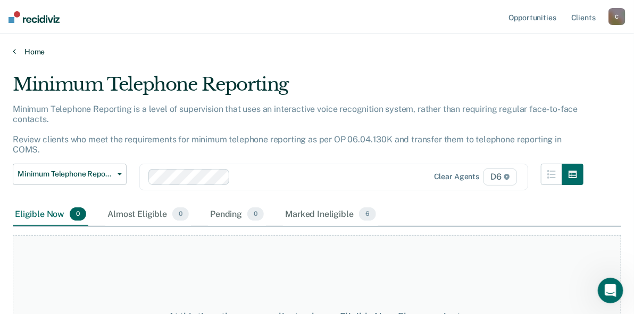
click at [18, 53] on link "Home" at bounding box center [317, 52] width 609 height 10
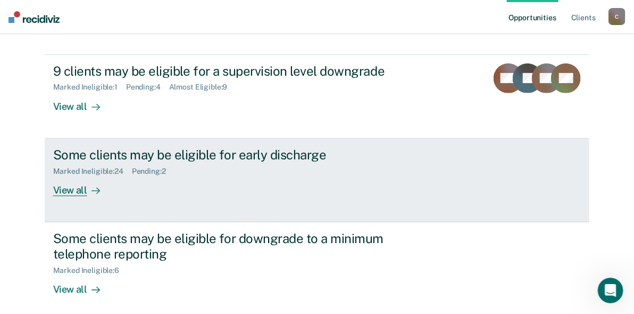
scroll to position [106, 0]
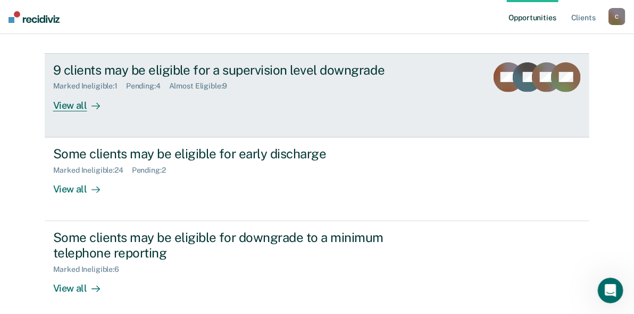
click at [61, 106] on div "View all" at bounding box center [83, 100] width 60 height 21
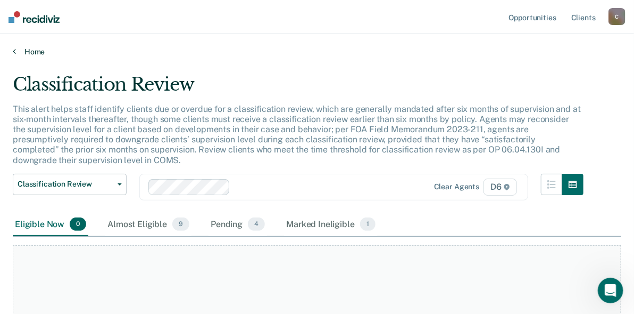
click at [35, 54] on link "Home" at bounding box center [317, 52] width 609 height 10
